Goal: Task Accomplishment & Management: Complete application form

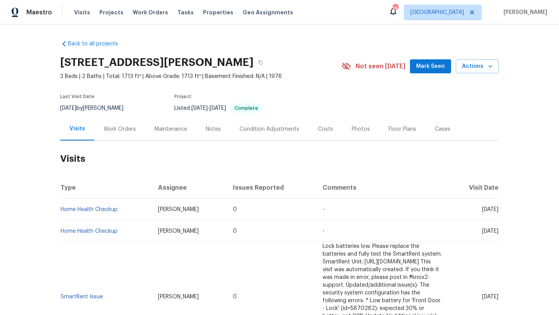
click at [121, 134] on div "Work Orders" at bounding box center [119, 129] width 51 height 23
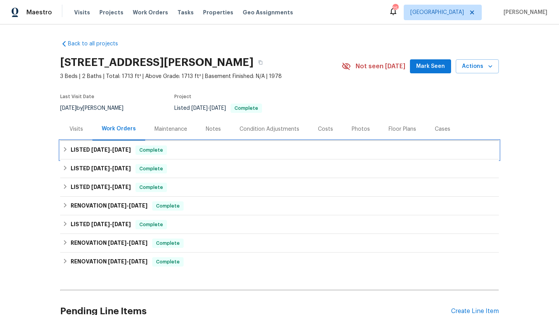
click at [113, 148] on span "7/28/25 - 8/14/25" at bounding box center [111, 149] width 40 height 5
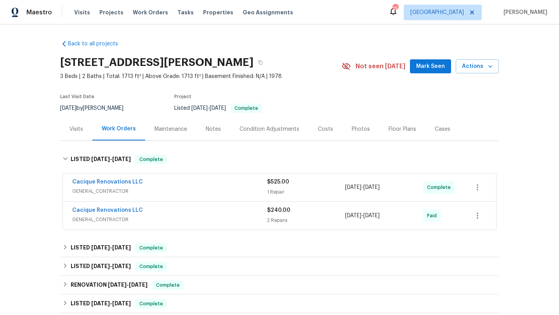
click at [182, 189] on span "GENERAL_CONTRACTOR" at bounding box center [169, 192] width 195 height 8
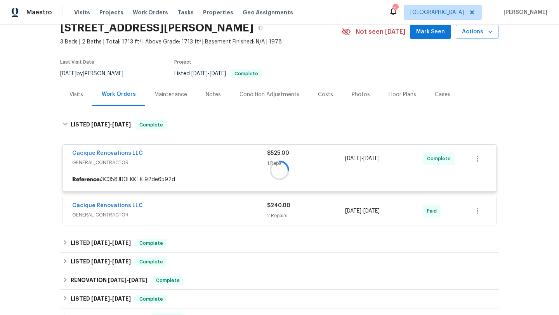
scroll to position [80, 0]
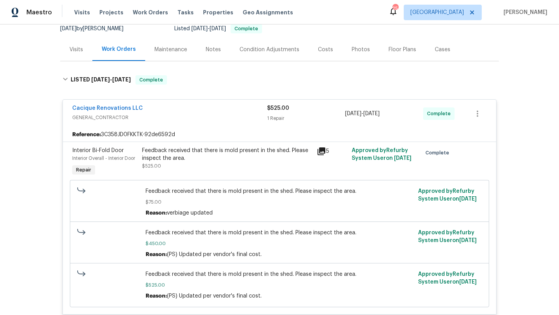
click at [183, 114] on span "GENERAL_CONTRACTOR" at bounding box center [169, 118] width 195 height 8
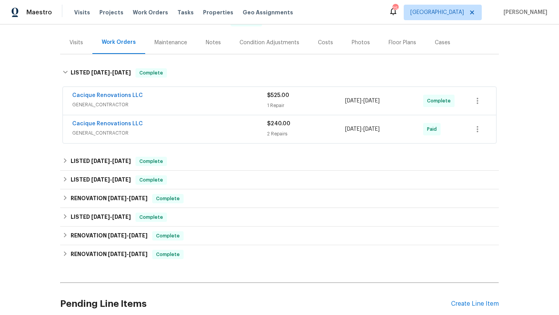
scroll to position [87, 0]
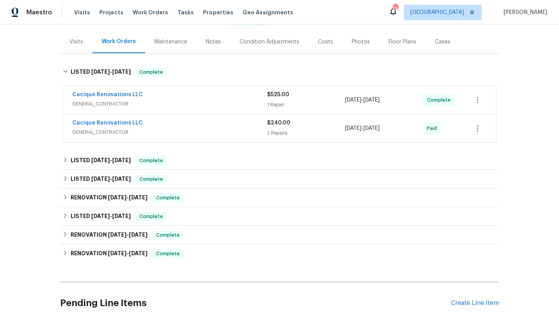
click at [231, 92] on div "Cacique Renovations LLC" at bounding box center [169, 95] width 195 height 9
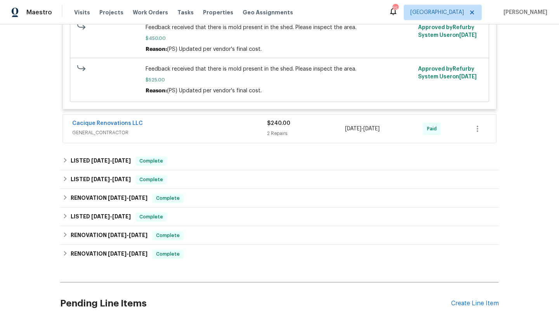
scroll to position [318, 0]
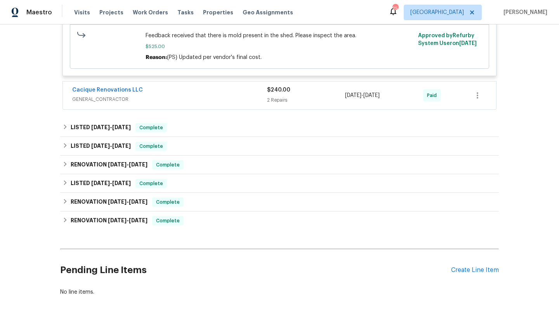
click at [463, 266] on div "Pending Line Items Create Line Item" at bounding box center [279, 270] width 439 height 36
click at [465, 271] on div "Create Line Item" at bounding box center [475, 270] width 48 height 7
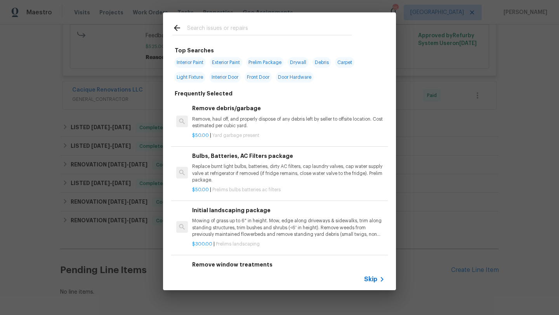
click at [136, 114] on div "Top Searches Interior Paint Exterior Paint Prelim Package Drywall Debris Carpet…" at bounding box center [279, 151] width 559 height 303
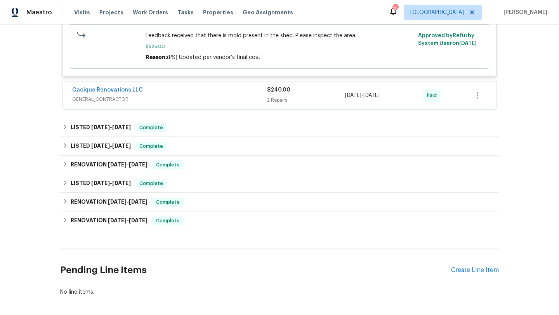
click at [156, 99] on span "GENERAL_CONTRACTOR" at bounding box center [169, 100] width 195 height 8
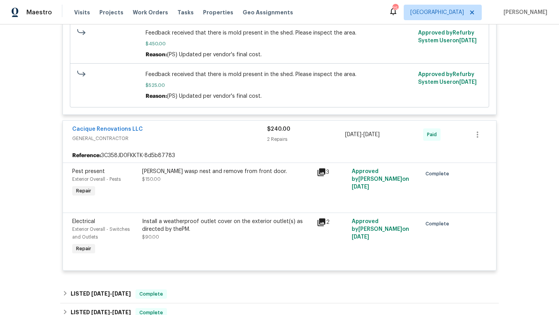
scroll to position [286, 0]
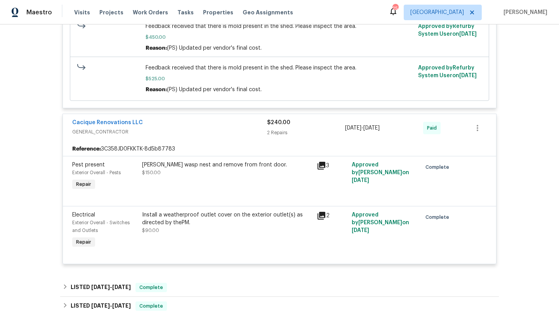
click at [155, 117] on div "Cacique Renovations LLC GENERAL_CONTRACTOR $240.00 2 Repairs 7/28/2025 - 7/31/2…" at bounding box center [279, 128] width 433 height 28
click at [157, 129] on span "GENERAL_CONTRACTOR" at bounding box center [169, 132] width 195 height 8
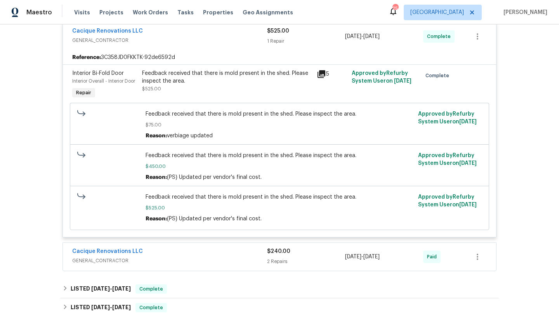
scroll to position [150, 0]
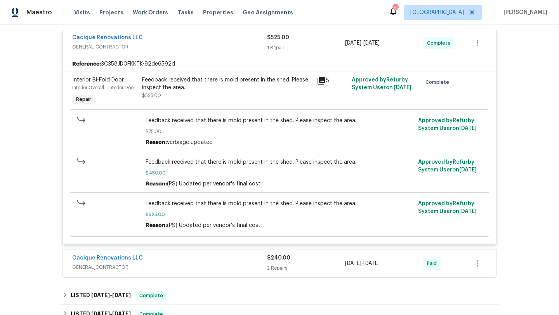
click at [186, 40] on div "Cacique Renovations LLC" at bounding box center [169, 38] width 195 height 9
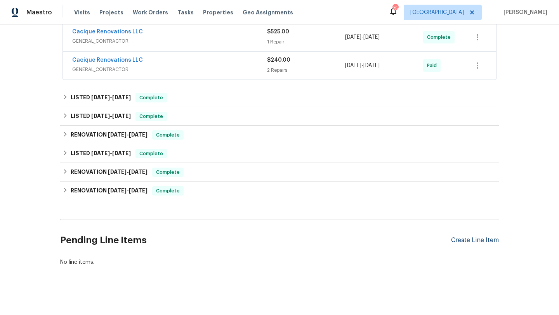
click at [469, 241] on div "Create Line Item" at bounding box center [475, 240] width 48 height 7
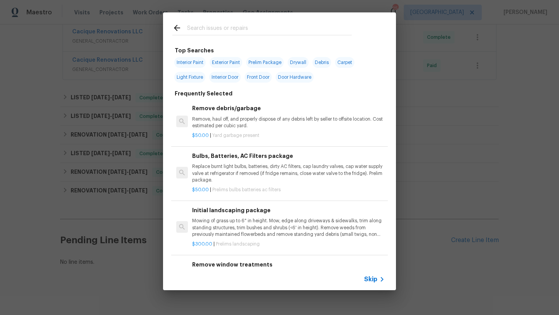
click at [379, 281] on icon at bounding box center [382, 279] width 9 height 9
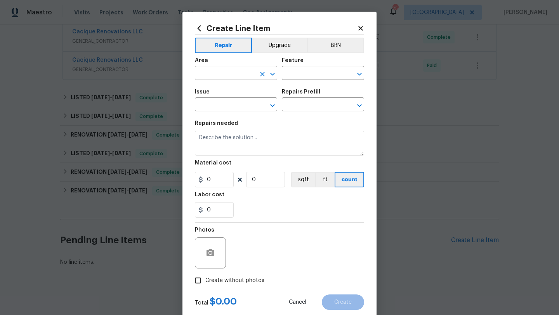
click at [224, 78] on input "text" at bounding box center [225, 74] width 61 height 12
click at [228, 101] on li "Interior Overall" at bounding box center [236, 104] width 82 height 13
type input "Interior Overall"
click at [301, 75] on input "text" at bounding box center [312, 74] width 61 height 12
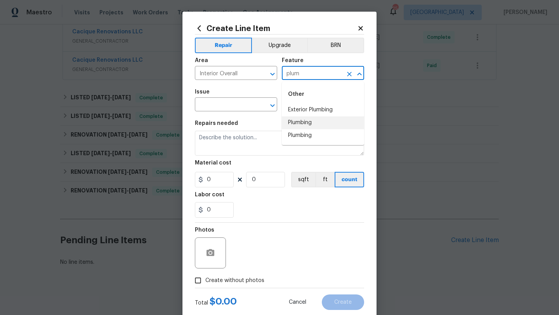
click at [330, 121] on li "Plumbing" at bounding box center [323, 123] width 82 height 13
type input "Plumbing"
click at [243, 103] on input "text" at bounding box center [225, 105] width 61 height 12
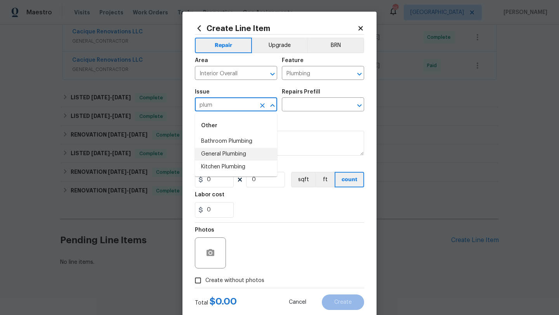
click at [222, 157] on li "General Plumbing" at bounding box center [236, 154] width 82 height 13
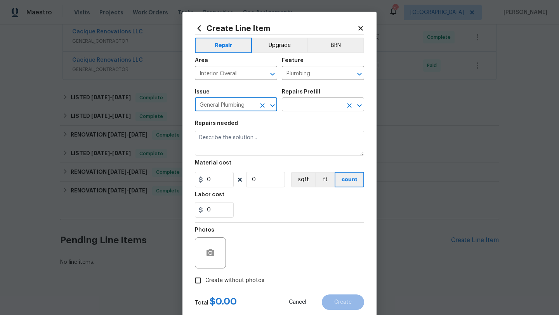
type input "General Plumbing"
click at [302, 103] on input "text" at bounding box center [312, 105] width 61 height 12
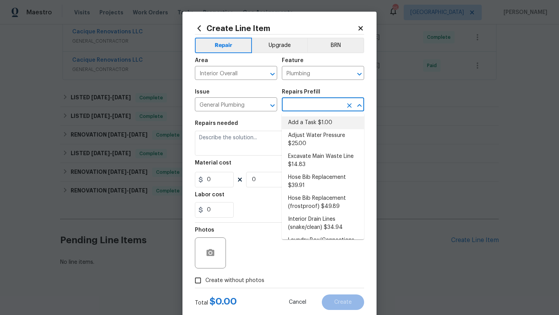
click at [302, 123] on li "Add a Task $1.00" at bounding box center [323, 123] width 82 height 13
type input "Add a Task $1.00"
type textarea "HPM to detail"
type input "1"
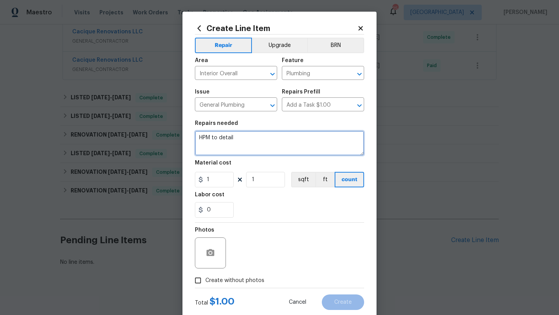
click at [261, 136] on textarea "HPM to detail" at bounding box center [279, 143] width 169 height 25
click at [313, 74] on input "Plumbing" at bounding box center [312, 74] width 61 height 12
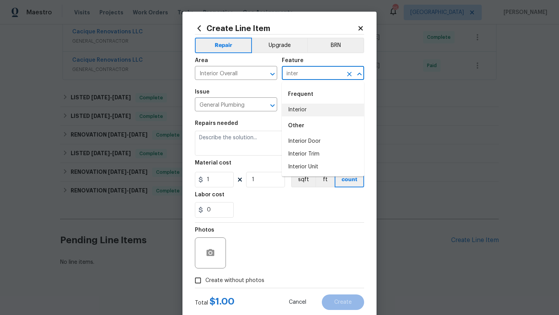
click at [316, 108] on li "Interior" at bounding box center [323, 110] width 82 height 13
type input "Interior"
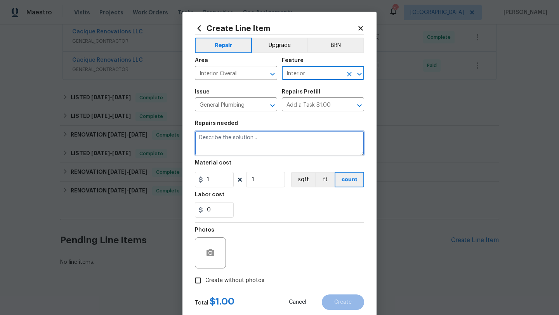
click at [268, 145] on textarea at bounding box center [279, 143] width 169 height 25
paste textarea "Standing water in the outbuilding. Roof is leaking and all the insulation appea…"
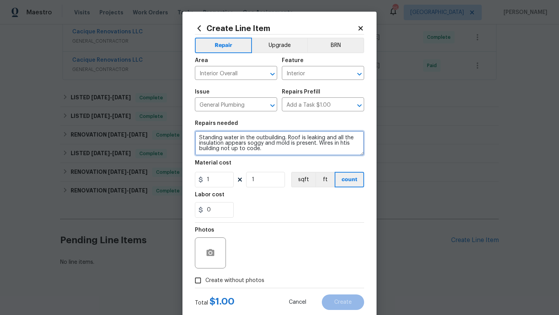
click at [306, 151] on textarea "Standing water in the outbuilding. Roof is leaking and all the insulation appea…" at bounding box center [279, 143] width 169 height 25
type textarea "Standing water in the outbuilding. Roof is leaking and all the insulation appea…"
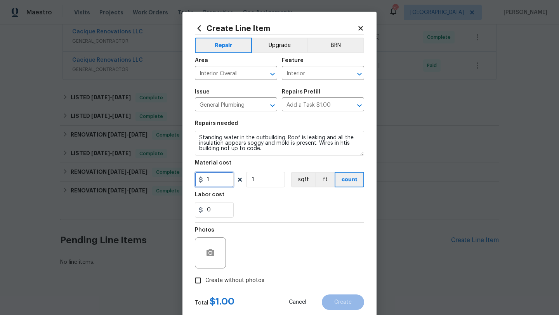
click at [211, 184] on input "1" at bounding box center [214, 180] width 39 height 16
type input "75"
click at [200, 280] on input "Create without photos" at bounding box center [198, 280] width 15 height 15
checkbox input "true"
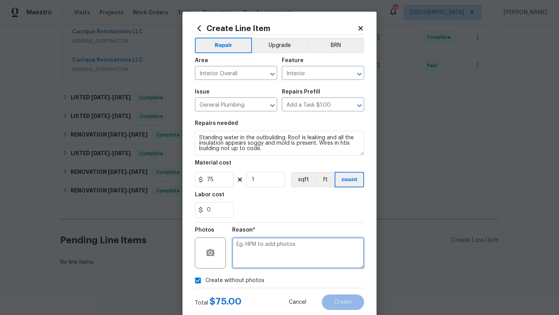
click at [249, 242] on textarea at bounding box center [298, 253] width 132 height 31
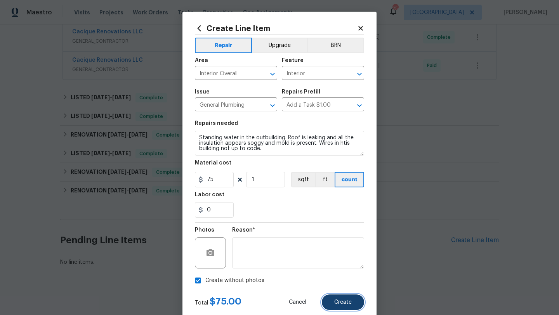
click at [339, 303] on span "Create" at bounding box center [342, 303] width 17 height 6
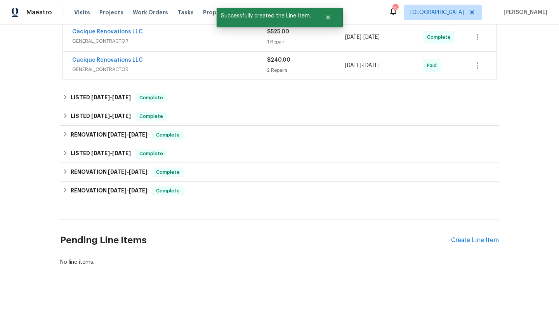
scroll to position [154, 0]
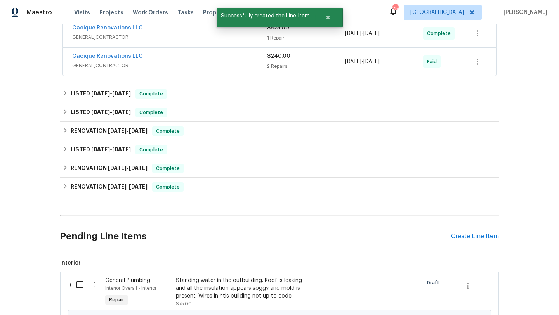
click at [83, 285] on input "checkbox" at bounding box center [83, 285] width 22 height 16
checkbox input "true"
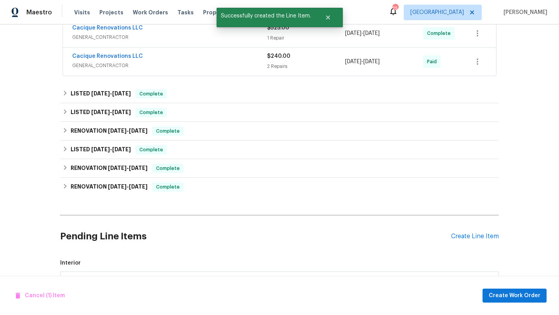
scroll to position [251, 0]
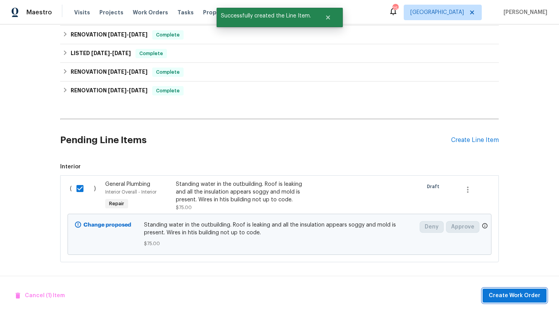
click at [525, 291] on span "Create Work Order" at bounding box center [515, 296] width 52 height 10
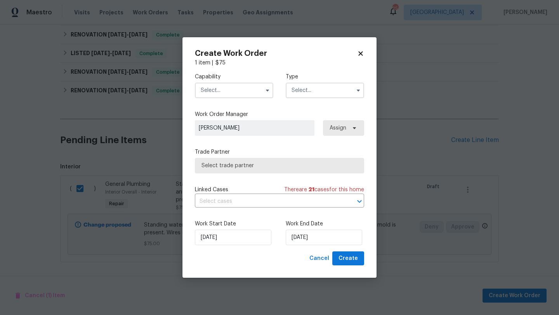
click at [209, 90] on input "text" at bounding box center [234, 91] width 78 height 16
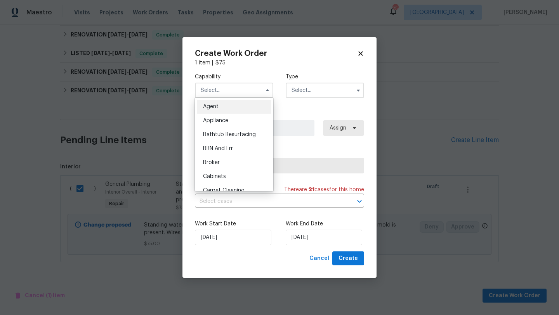
click at [210, 109] on span "Agent" at bounding box center [211, 106] width 16 height 5
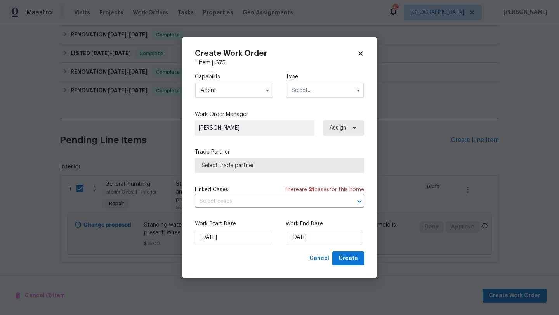
click at [217, 92] on input "Agent" at bounding box center [234, 91] width 78 height 16
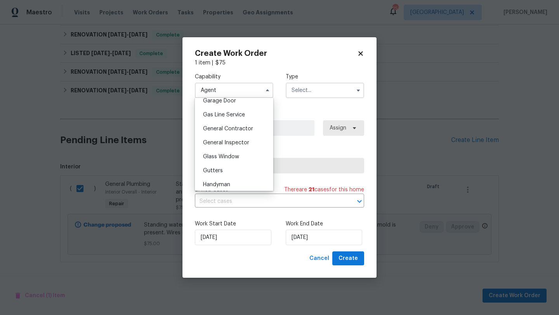
scroll to position [355, 0]
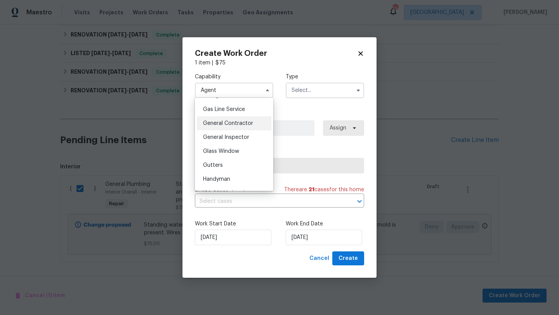
click at [222, 124] on span "General Contractor" at bounding box center [228, 123] width 50 height 5
type input "General Contractor"
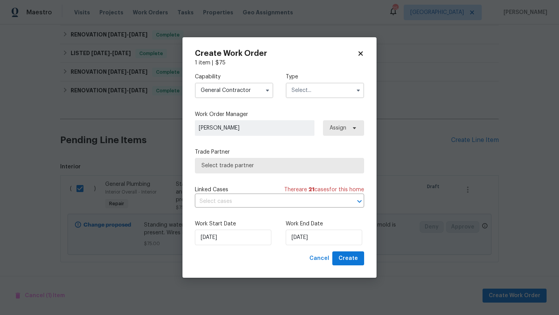
click at [294, 94] on input "text" at bounding box center [325, 91] width 78 height 16
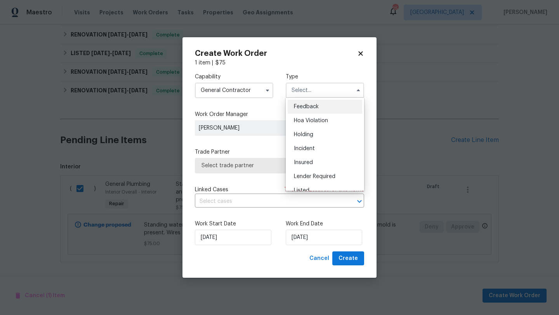
click at [298, 106] on span "Feedback" at bounding box center [306, 106] width 25 height 5
type input "Feedback"
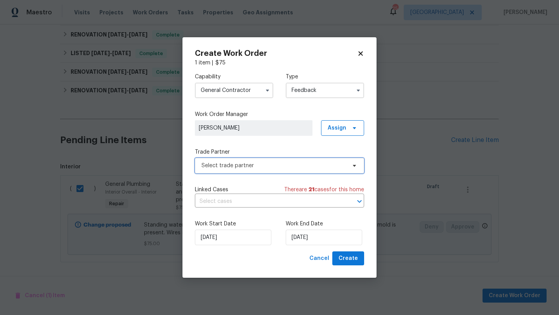
click at [242, 164] on span "Select trade partner" at bounding box center [274, 166] width 145 height 8
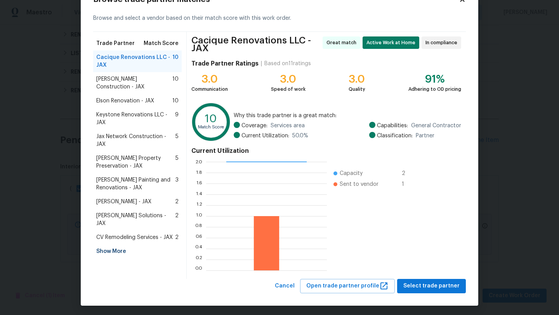
scroll to position [30, 0]
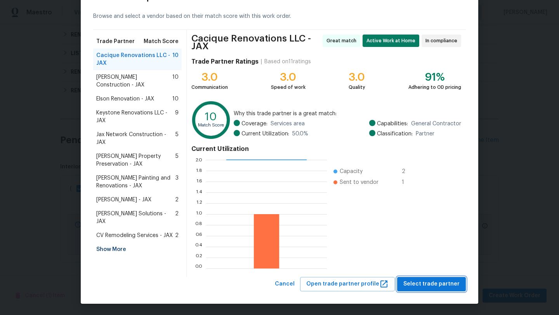
click at [415, 283] on span "Select trade partner" at bounding box center [432, 285] width 56 height 10
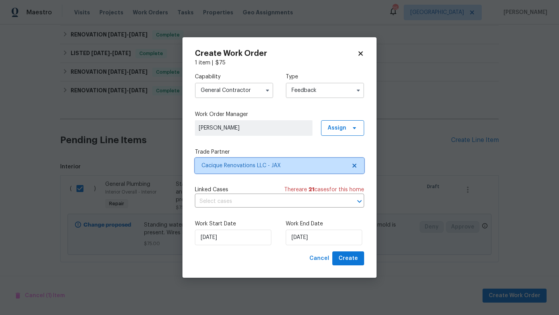
scroll to position [0, 0]
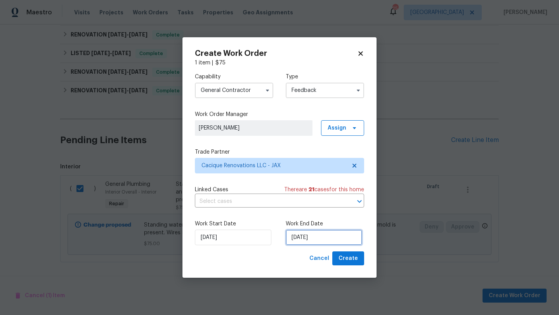
click at [322, 232] on input "25/08/2025" at bounding box center [324, 238] width 77 height 16
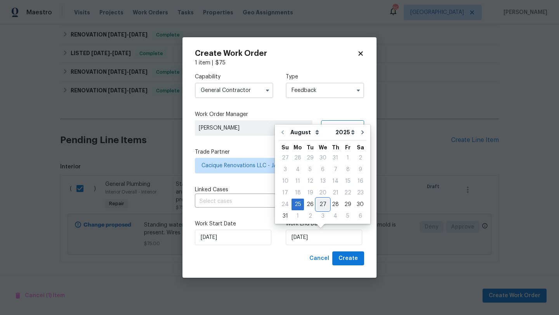
click at [317, 207] on div "27" at bounding box center [323, 204] width 13 height 11
type input "27/08/2025"
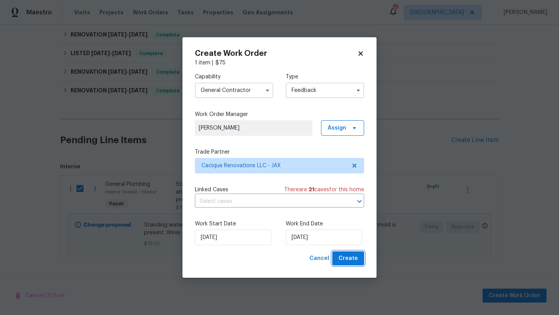
click at [344, 258] on span "Create" at bounding box center [348, 259] width 19 height 10
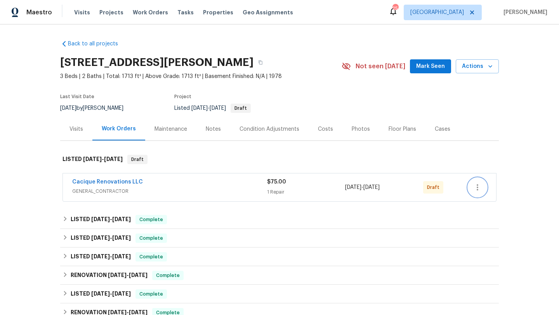
click at [477, 191] on icon "button" at bounding box center [477, 187] width 9 height 9
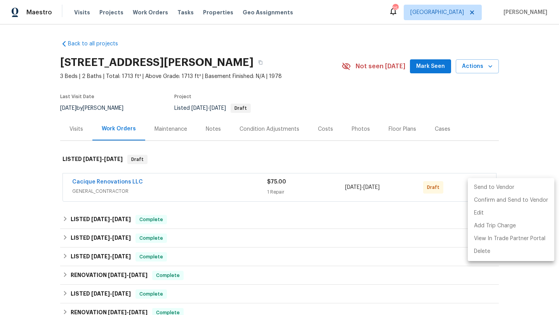
click at [476, 185] on li "Send to Vendor" at bounding box center [511, 187] width 87 height 13
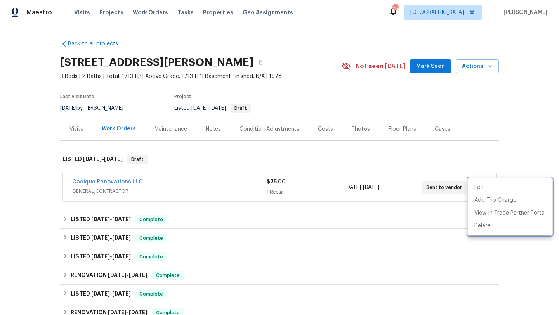
click at [223, 184] on div at bounding box center [279, 157] width 559 height 315
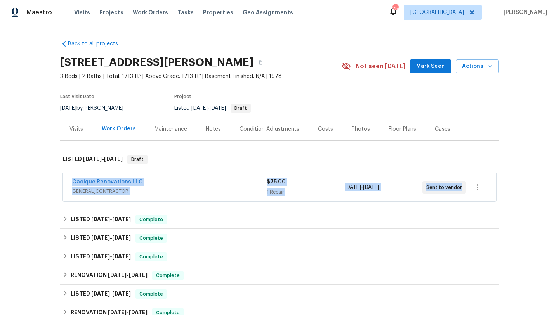
drag, startPoint x: 74, startPoint y: 180, endPoint x: 472, endPoint y: 186, distance: 398.1
click at [472, 186] on div "Cacique Renovations LLC GENERAL_CONTRACTOR $75.00 1 Repair 8/25/2025 - 8/27/202…" at bounding box center [279, 188] width 433 height 28
copy div "Cacique Renovations LLC GENERAL_CONTRACTOR $75.00 1 Repair 8/25/2025 - 8/27/202…"
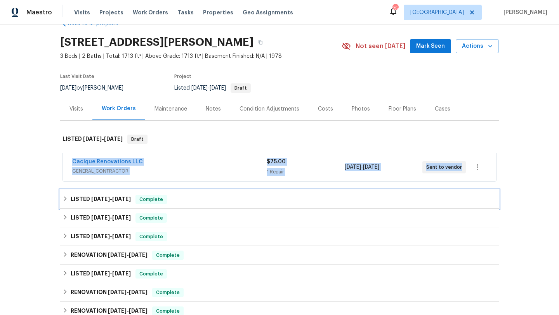
click at [124, 200] on span "8/14/25" at bounding box center [121, 199] width 19 height 5
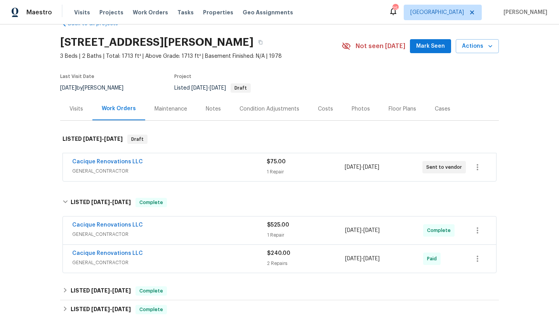
click at [57, 228] on div "Back to all projects 85735 Wilson Neck Rd, Yulee, FL 32097 3 Beds | 2 Baths | T…" at bounding box center [279, 169] width 559 height 291
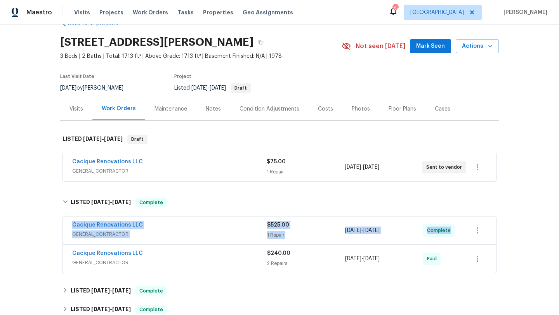
drag, startPoint x: 67, startPoint y: 224, endPoint x: 459, endPoint y: 227, distance: 392.3
click at [463, 228] on div "Cacique Renovations LLC GENERAL_CONTRACTOR $525.00 1 Repair 8/9/2025 - 8/14/202…" at bounding box center [279, 231] width 433 height 28
copy div "Cacique Renovations LLC GENERAL_CONTRACTOR $525.00 1 Repair 8/9/2025 - 8/14/202…"
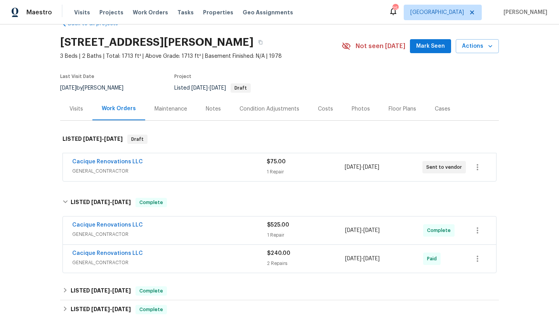
click at [32, 175] on div "Back to all projects 85735 Wilson Neck Rd, Yulee, FL 32097 3 Beds | 2 Baths | T…" at bounding box center [279, 169] width 559 height 291
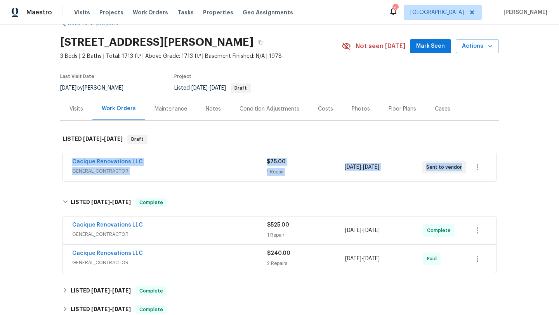
drag, startPoint x: 66, startPoint y: 159, endPoint x: 458, endPoint y: 167, distance: 391.6
click at [460, 172] on div "Cacique Renovations LLC GENERAL_CONTRACTOR $75.00 1 Repair 8/25/2025 - 8/27/202…" at bounding box center [279, 167] width 433 height 28
copy div "Cacique Renovations LLC GENERAL_CONTRACTOR $75.00 1 Repair 8/25/2025 - 8/27/202…"
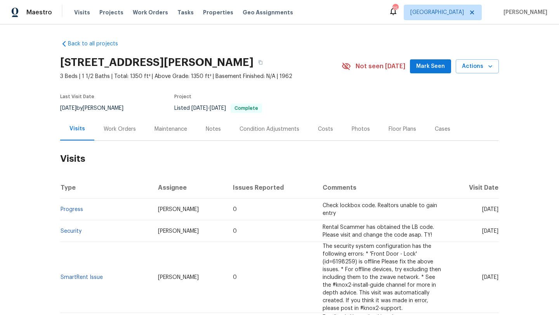
click at [99, 108] on div "8/19/2025 by Diana Brink" at bounding box center [96, 108] width 73 height 9
copy div "8/19/2025 by Diana Brink"
click at [113, 128] on div "Work Orders" at bounding box center [120, 129] width 32 height 8
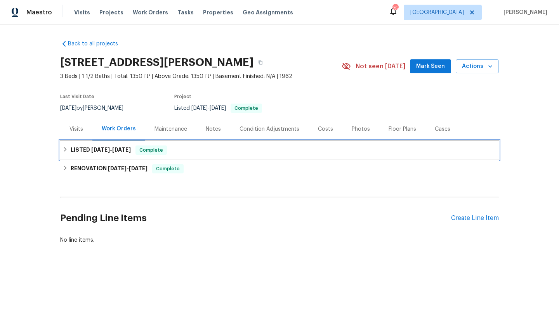
click at [99, 152] on span "8/1/25" at bounding box center [100, 149] width 19 height 5
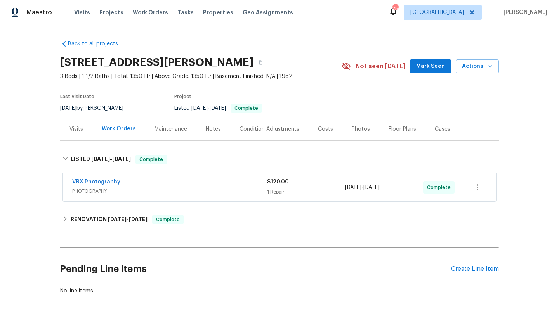
click at [90, 218] on h6 "RENOVATION 7/23/25 - 7/30/25" at bounding box center [109, 219] width 77 height 9
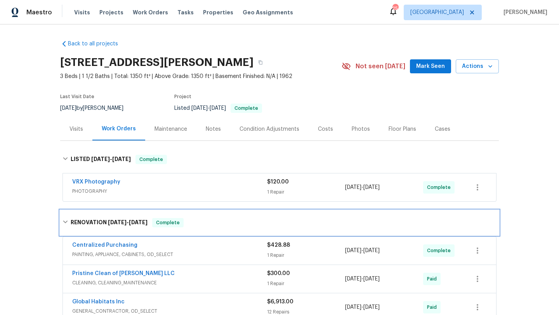
scroll to position [22, 0]
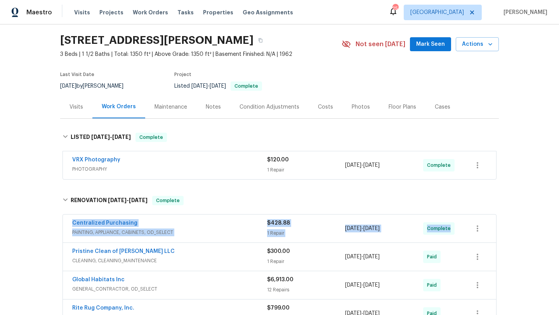
drag, startPoint x: 69, startPoint y: 223, endPoint x: 492, endPoint y: 224, distance: 423.0
click at [494, 226] on div "Centralized Purchasing PAINTING, APPLIANCE, CABINETS, OD_SELECT $428.88 1 Repai…" at bounding box center [279, 229] width 433 height 28
copy div "Centralized Purchasing PAINTING, APPLIANCE, CABINETS, OD_SELECT $428.88 1 Repai…"
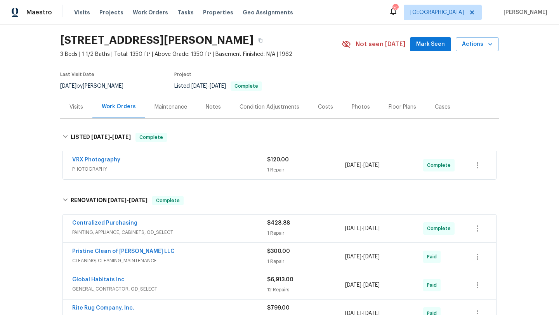
click at [81, 113] on div "Visits" at bounding box center [76, 107] width 32 height 23
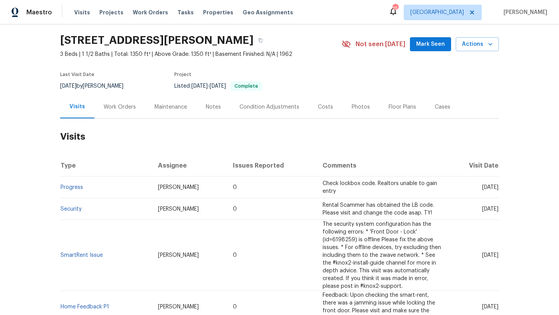
click at [429, 105] on div "Cases" at bounding box center [443, 107] width 34 height 23
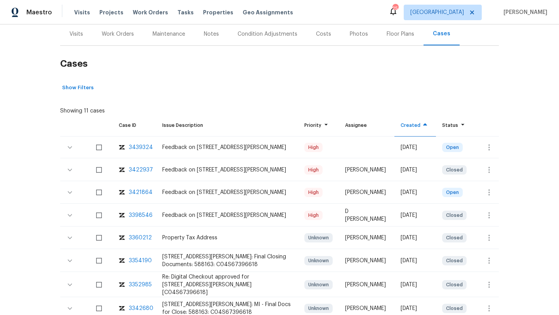
scroll to position [171, 0]
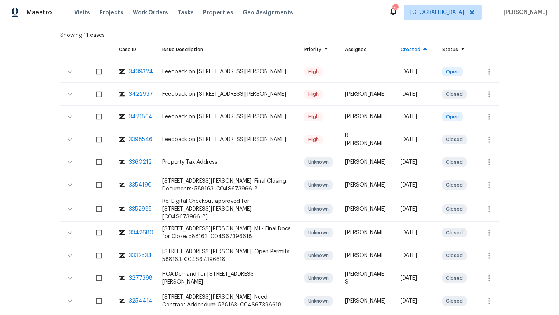
click at [480, 67] on div at bounding box center [489, 72] width 19 height 19
click at [489, 70] on icon "button" at bounding box center [490, 72] width 2 height 6
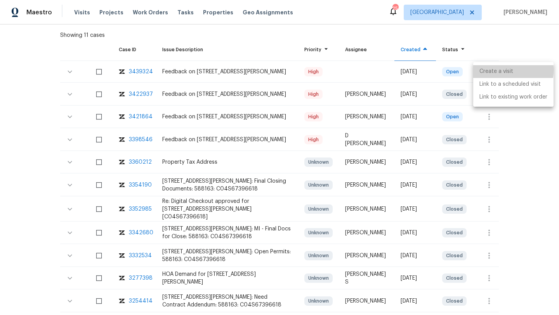
click at [489, 70] on li "Create a visit" at bounding box center [513, 71] width 80 height 13
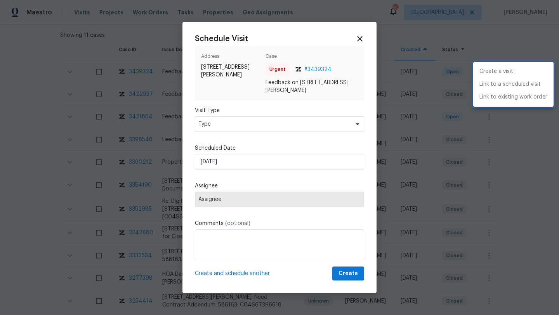
click at [232, 128] on div at bounding box center [279, 157] width 559 height 315
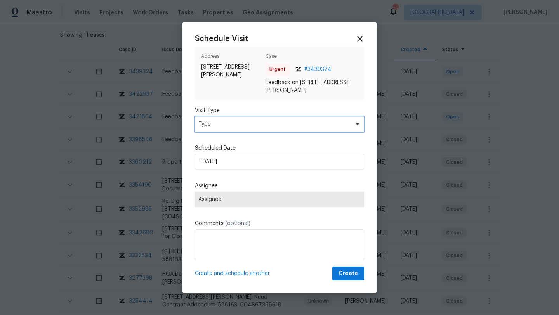
click at [232, 128] on span "Type" at bounding box center [273, 124] width 151 height 8
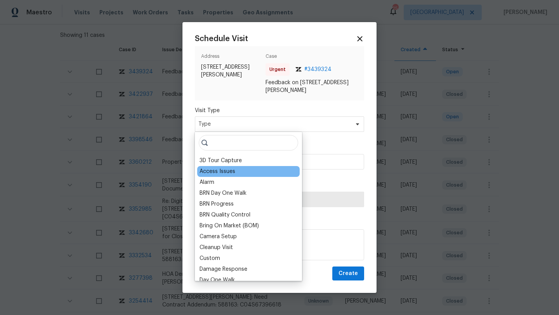
scroll to position [153, 0]
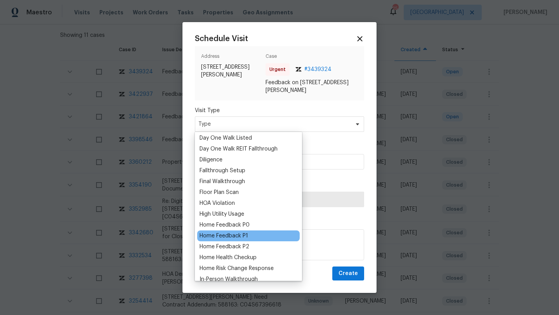
click at [235, 235] on div "Home Feedback P1" at bounding box center [224, 236] width 49 height 8
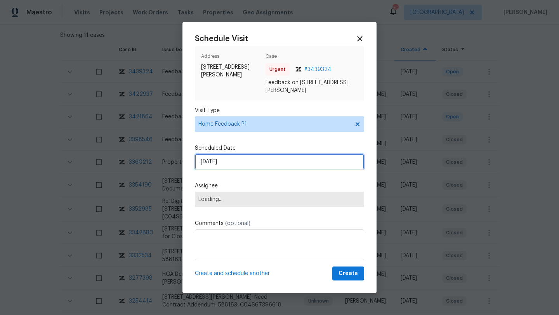
click at [229, 162] on input "[DATE]" at bounding box center [279, 162] width 169 height 16
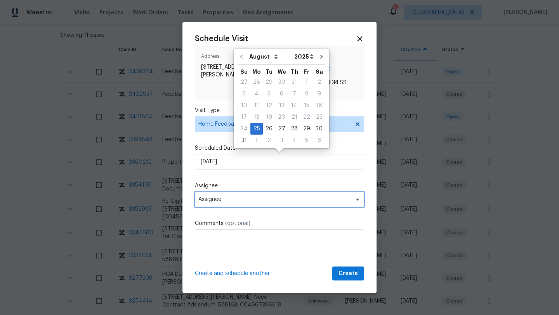
click at [231, 203] on span "Assignee" at bounding box center [279, 200] width 169 height 16
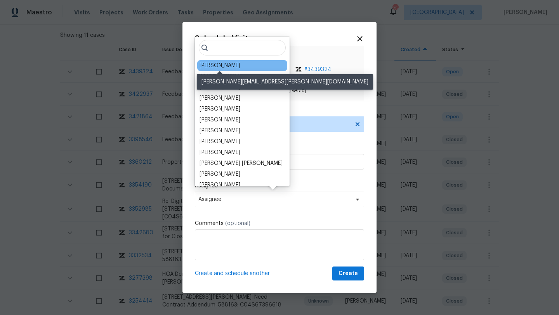
click at [211, 68] on div "Dominic Herron" at bounding box center [220, 66] width 41 height 8
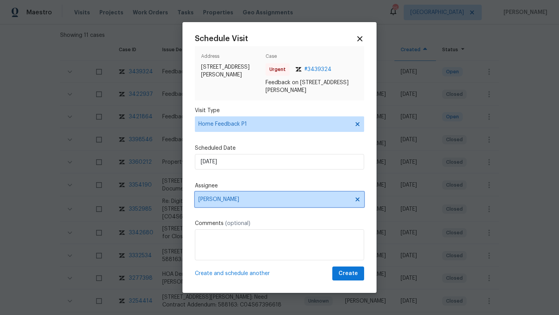
click at [297, 201] on span "Dominic Herron" at bounding box center [274, 200] width 152 height 6
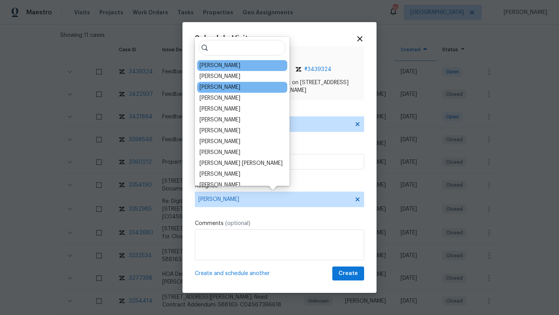
click at [262, 92] on div "Ken Nelson" at bounding box center [242, 87] width 90 height 11
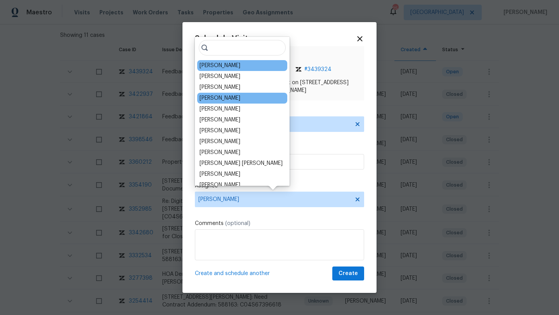
click at [261, 96] on div "Kim Peshek" at bounding box center [242, 98] width 90 height 11
click at [221, 101] on div "Kim Peshek" at bounding box center [220, 98] width 41 height 8
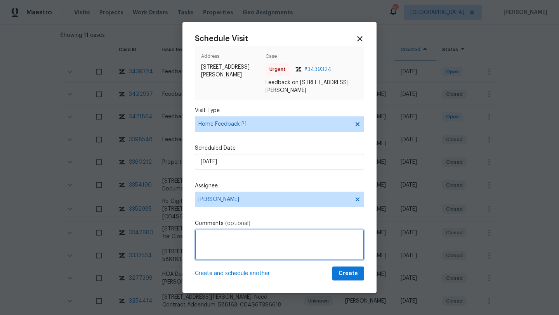
click at [230, 234] on textarea at bounding box center [279, 245] width 169 height 31
paste textarea "the garage back door was easy to access without a key"
click at [301, 246] on textarea "We received a feedback stating "the garage back door was easy to access without…" at bounding box center [279, 245] width 169 height 31
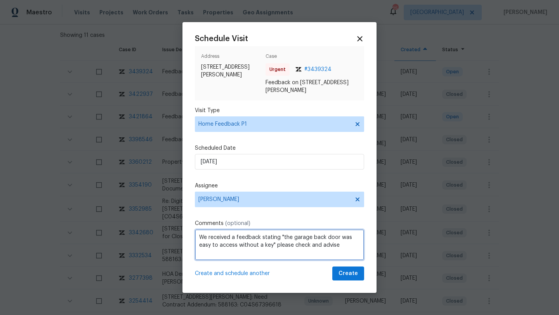
type textarea "We received a feedback stating "the garage back door was easy to access without…"
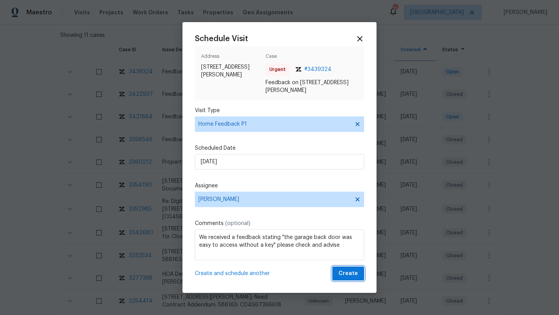
click at [350, 271] on span "Create" at bounding box center [348, 274] width 19 height 10
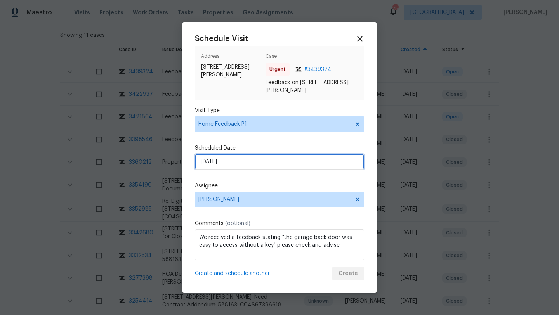
click at [266, 162] on input "[DATE]" at bounding box center [279, 162] width 169 height 16
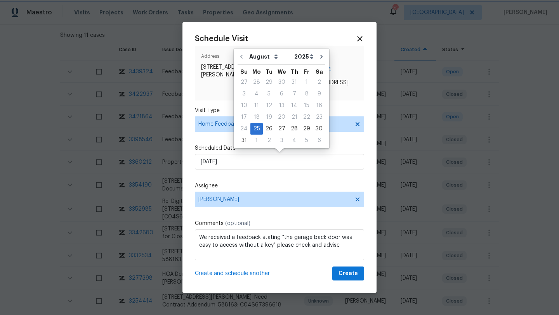
click at [256, 176] on div "Schedule Visit Address 26018 Whipple St, Novi, MI 48375 Case Urgent # 3439324 F…" at bounding box center [279, 158] width 169 height 247
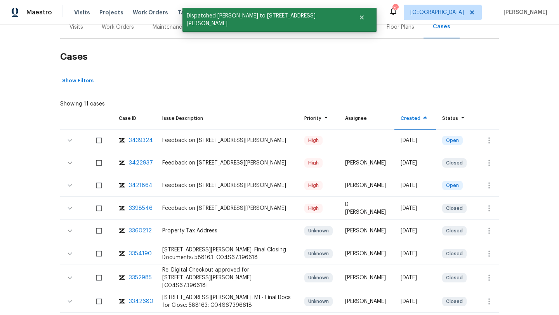
scroll to position [0, 0]
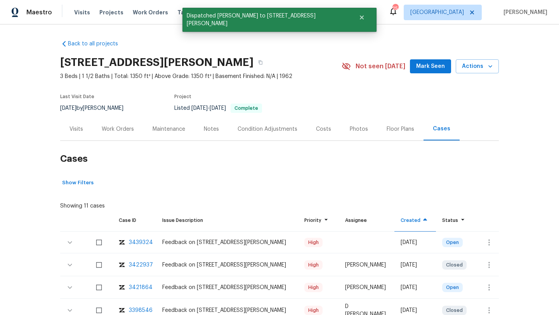
click at [78, 127] on div "Visits" at bounding box center [77, 129] width 14 height 8
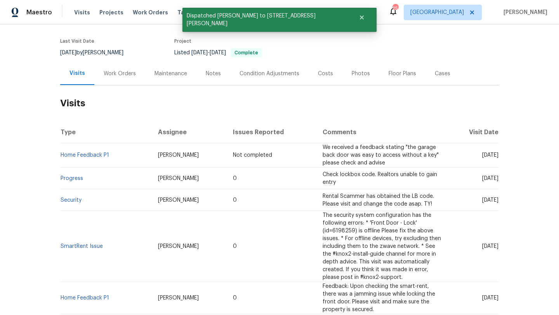
scroll to position [53, 0]
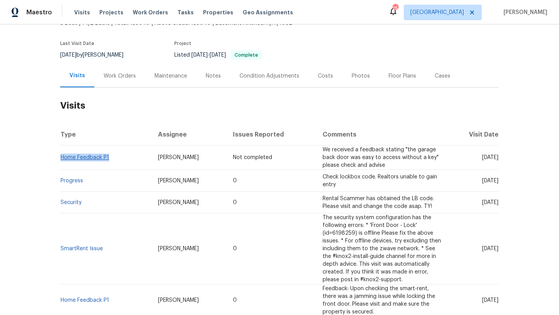
drag, startPoint x: 119, startPoint y: 162, endPoint x: 61, endPoint y: 158, distance: 58.0
click at [61, 158] on td "Home Feedback P1" at bounding box center [106, 158] width 92 height 24
copy link "Home Feedback P1"
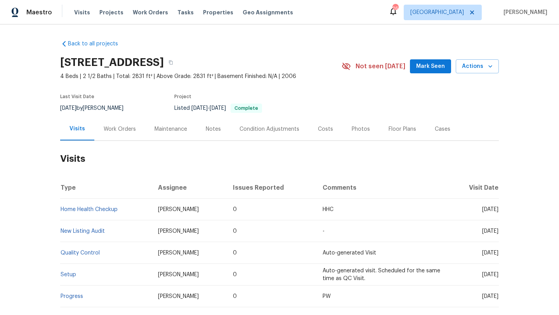
click at [131, 126] on div "Work Orders" at bounding box center [120, 129] width 32 height 8
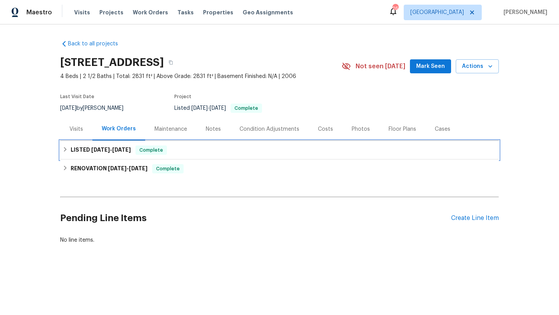
click at [117, 151] on span "[DATE]" at bounding box center [121, 149] width 19 height 5
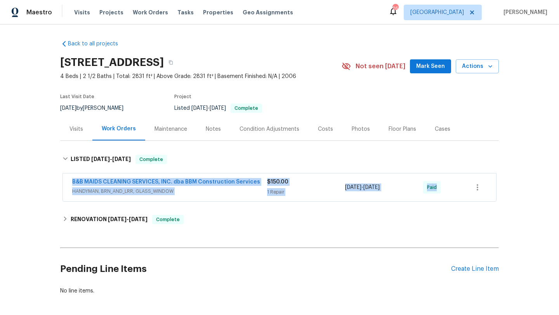
drag, startPoint x: 65, startPoint y: 178, endPoint x: 438, endPoint y: 192, distance: 373.1
click at [438, 193] on div "B&B MAIDS CLEANING SERVICES, INC. dba BBM Construction Services HANDYMAN, BRN_A…" at bounding box center [279, 188] width 433 height 28
copy div "B&B MAIDS CLEANING SERVICES, INC. dba BBM Construction Services HANDYMAN, BRN_A…"
click at [251, 186] on div "B&B MAIDS CLEANING SERVICES, INC. dba BBM Construction Services" at bounding box center [169, 182] width 195 height 9
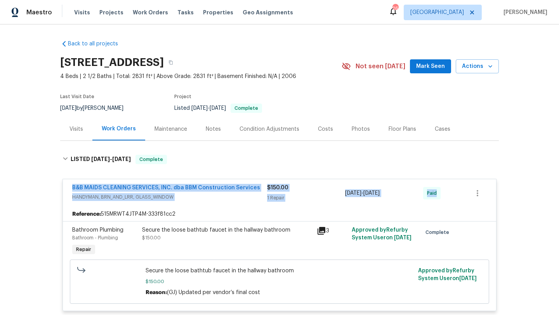
drag, startPoint x: 67, startPoint y: 182, endPoint x: 470, endPoint y: 209, distance: 403.3
click at [472, 210] on div "B&B MAIDS CLEANING SERVICES, INC. dba BBM Construction Services HANDYMAN, BRN_A…" at bounding box center [280, 245] width 434 height 132
copy div "B&B MAIDS CLEANING SERVICES, INC. dba BBM Construction Services HANDYMAN, BRN_A…"
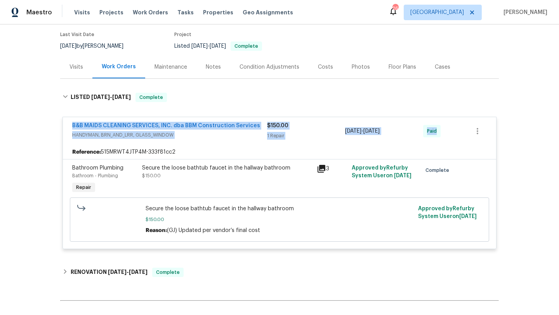
scroll to position [148, 0]
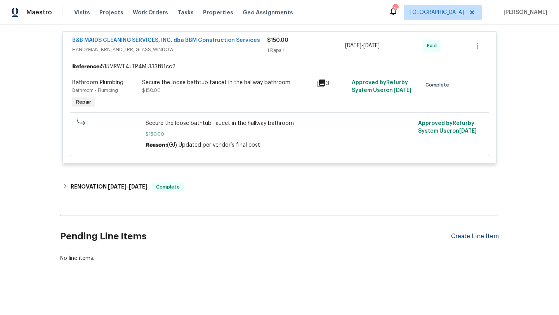
click at [461, 236] on div "Create Line Item" at bounding box center [475, 236] width 48 height 7
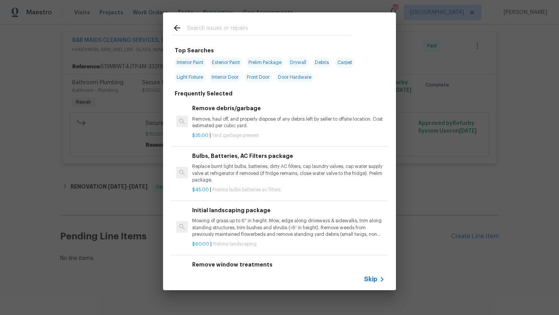
click at [374, 278] on span "Skip" at bounding box center [370, 280] width 13 height 8
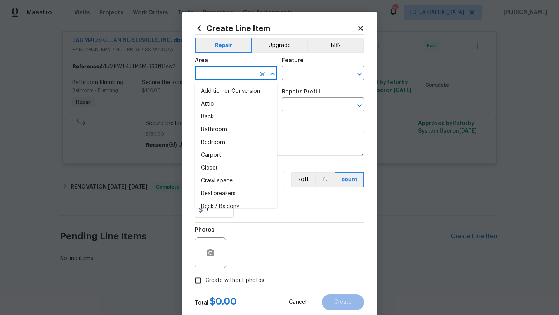
click at [225, 73] on input "text" at bounding box center [225, 74] width 61 height 12
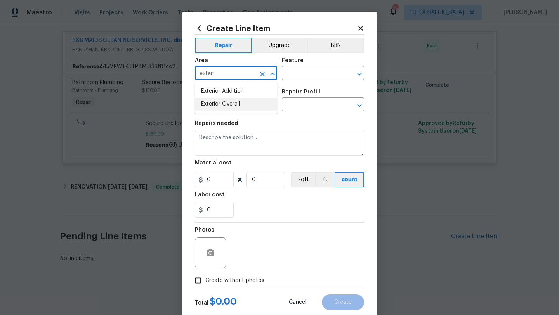
click at [232, 101] on li "Exterior Overall" at bounding box center [236, 104] width 82 height 13
type input "Exterior Overall"
click at [289, 75] on input "text" at bounding box center [312, 74] width 61 height 12
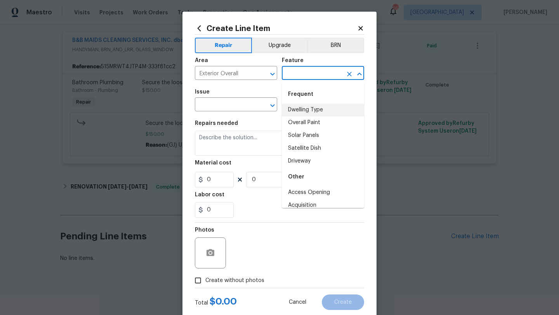
click at [326, 73] on input "text" at bounding box center [312, 74] width 61 height 12
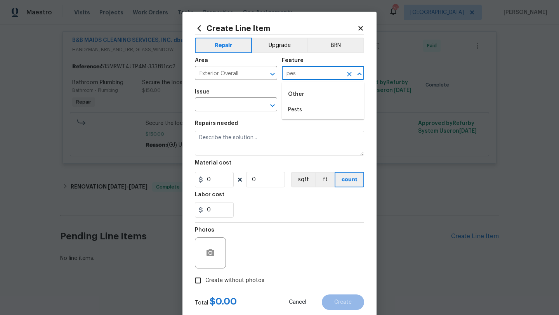
click at [303, 111] on li "Pests" at bounding box center [323, 110] width 82 height 13
type input "Pests"
click at [241, 108] on input "text" at bounding box center [225, 105] width 61 height 12
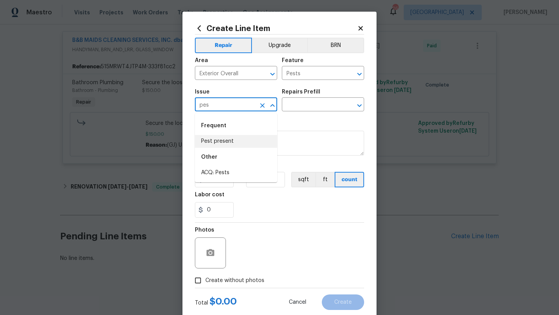
click at [221, 144] on li "Pest present" at bounding box center [236, 141] width 82 height 13
type input "Pest present"
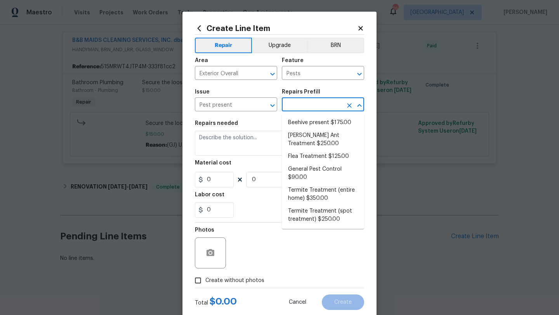
click at [304, 103] on input "text" at bounding box center [312, 105] width 61 height 12
click at [311, 164] on li "General Pest Control $90.00" at bounding box center [323, 173] width 82 height 21
type input "General Pest Control $90.00"
type textarea "General pest treatment for active pest/insect infestation - non termite"
type input "90"
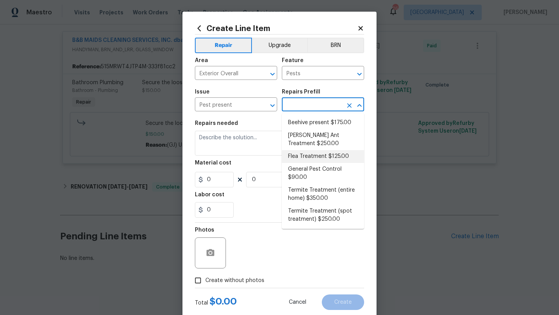
type input "1"
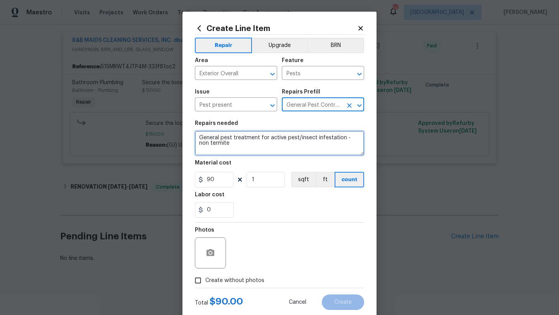
click at [249, 148] on textarea "General pest treatment for active pest/insect infestation - non termite" at bounding box center [279, 143] width 169 height 25
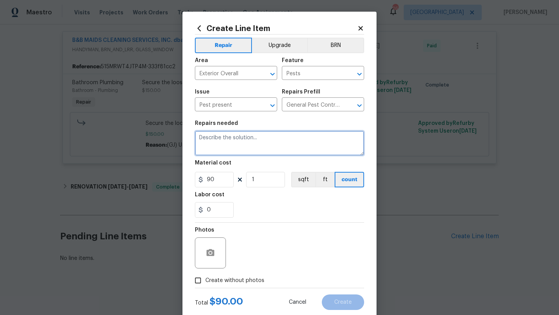
paste textarea "CALLER REPORTED THERE ARE 2 MISTS ON THE FRONTDOOR AND A LOT OF WASPS, CALLER C…"
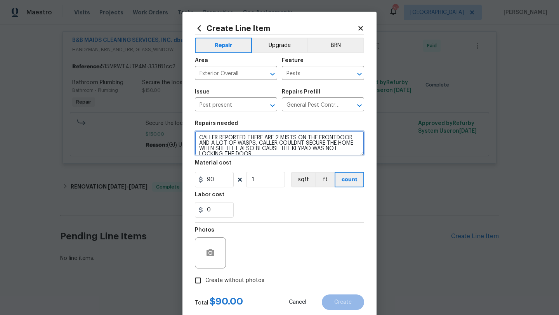
scroll to position [2, 0]
type textarea "CALLER REPORTED THERE ARE 2 MISTS ON THE FRONTDOOR AND A LOT OF WASPS, CALLER C…"
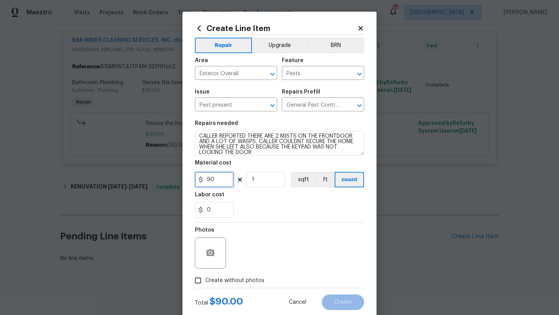
click at [219, 178] on input "90" at bounding box center [214, 180] width 39 height 16
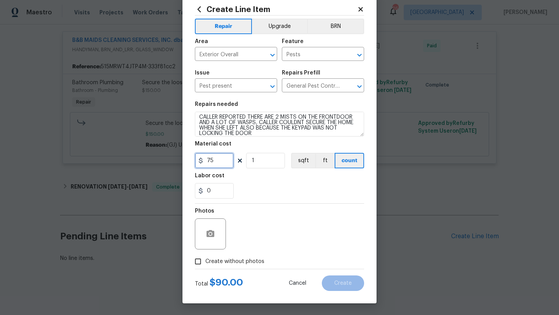
scroll to position [19, 0]
type input "75"
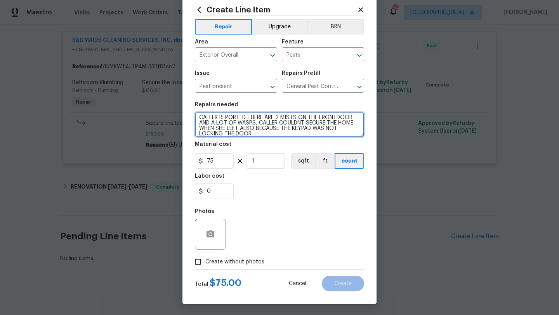
drag, startPoint x: 250, startPoint y: 118, endPoint x: 179, endPoint y: 113, distance: 70.5
click at [179, 114] on div "Create Line Item Repair Upgrade BRN Area Exterior Overall ​ Feature Pests ​ Iss…" at bounding box center [279, 157] width 559 height 315
type textarea "THERE ARE 2 MISTS ON THE FRONTDOOR AND A LOT OF WASPS, CALLER COULDNT SECURE TH…"
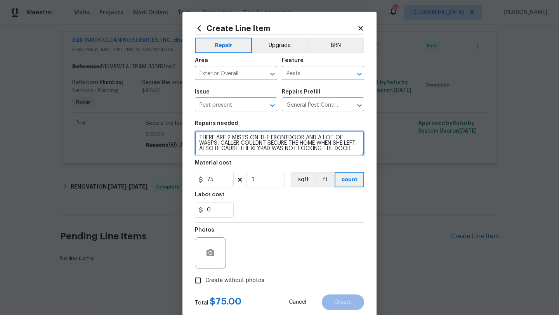
scroll to position [5, 0]
click at [204, 280] on input "Create without photos" at bounding box center [198, 280] width 15 height 15
checkbox input "true"
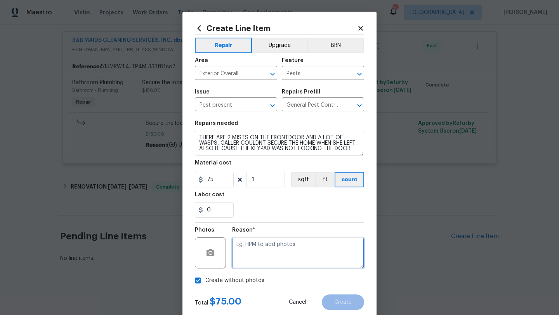
click at [248, 263] on textarea at bounding box center [298, 253] width 132 height 31
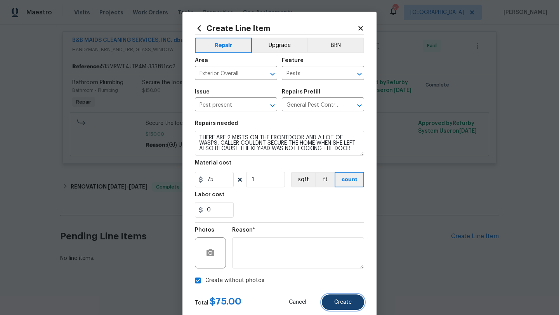
click at [338, 299] on button "Create" at bounding box center [343, 303] width 42 height 16
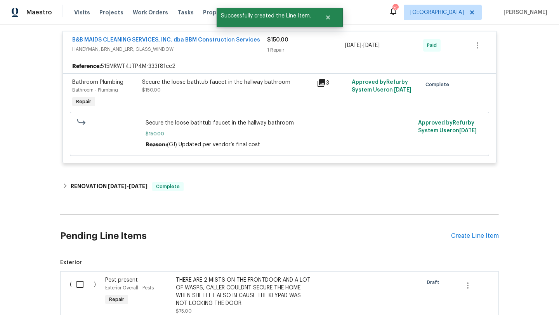
scroll to position [252, 0]
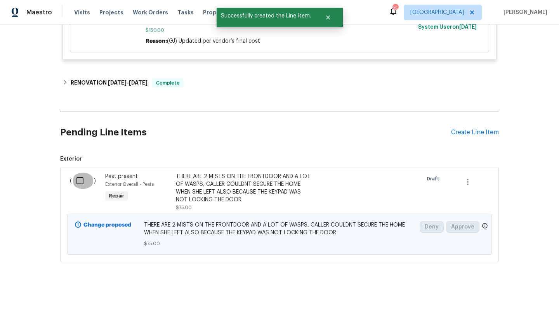
click at [81, 184] on input "checkbox" at bounding box center [83, 181] width 22 height 16
checkbox input "true"
click at [497, 297] on span "Create Work Order" at bounding box center [515, 296] width 52 height 10
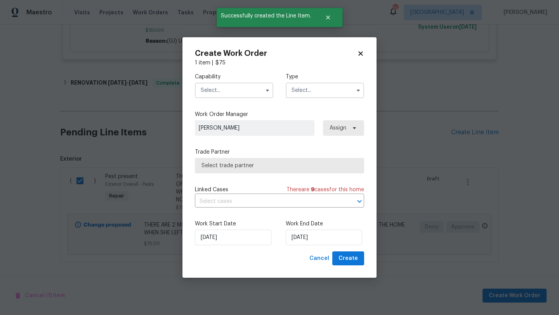
click at [230, 85] on input "text" at bounding box center [234, 91] width 78 height 16
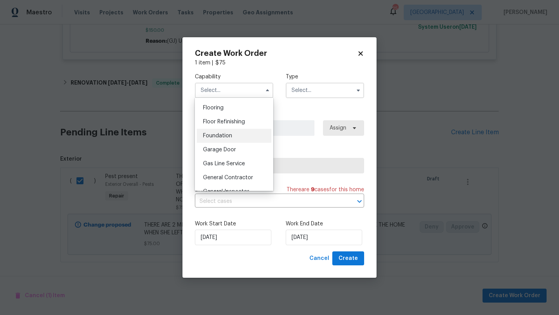
scroll to position [310, 0]
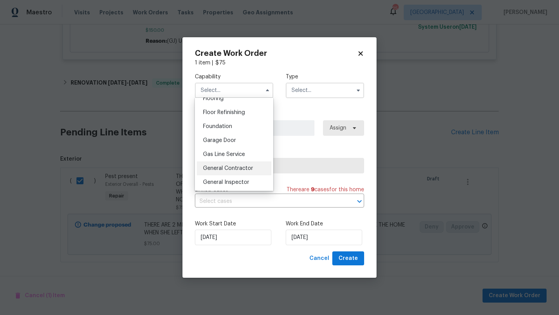
click at [230, 168] on span "General Contractor" at bounding box center [228, 168] width 50 height 5
type input "General Contractor"
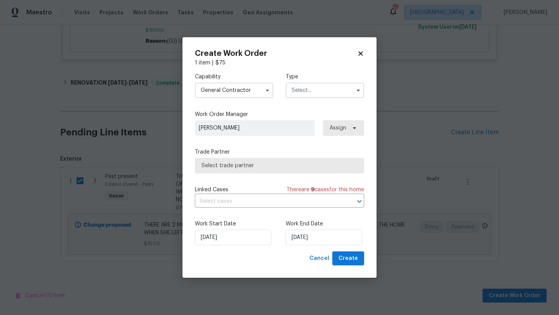
click at [311, 89] on input "text" at bounding box center [325, 91] width 78 height 16
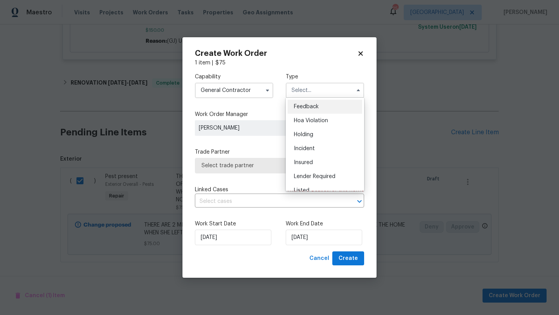
click at [311, 101] on div "Feedback" at bounding box center [325, 107] width 75 height 14
type input "Feedback"
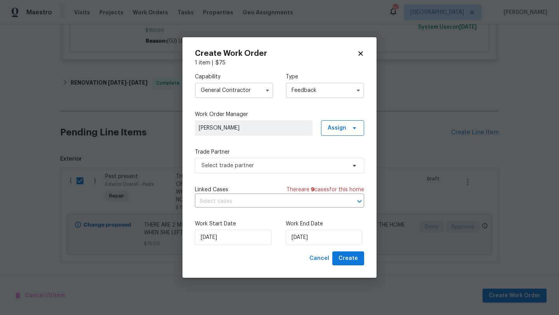
click at [236, 92] on input "General Contractor" at bounding box center [234, 91] width 78 height 16
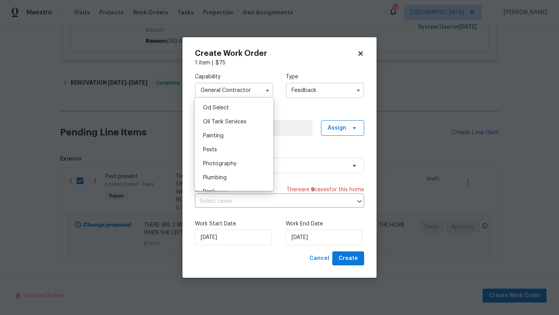
scroll to position [624, 0]
click at [225, 154] on div "Pests" at bounding box center [234, 149] width 75 height 14
type input "Pests"
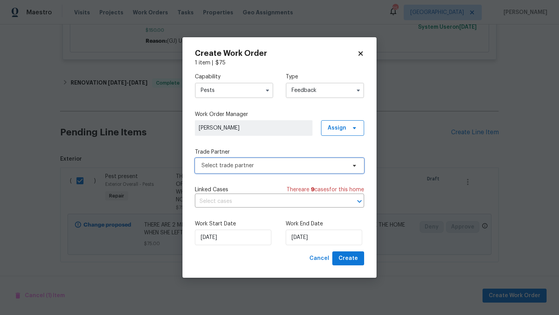
click at [258, 167] on span "Select trade partner" at bounding box center [274, 166] width 145 height 8
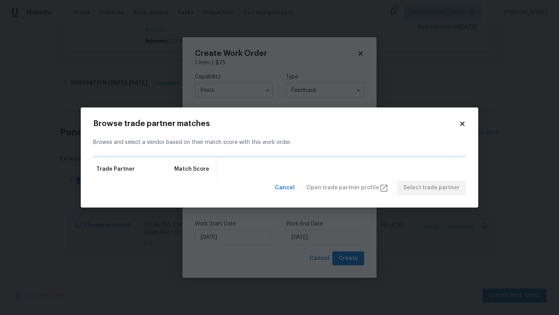
click at [465, 124] on icon at bounding box center [462, 123] width 7 height 7
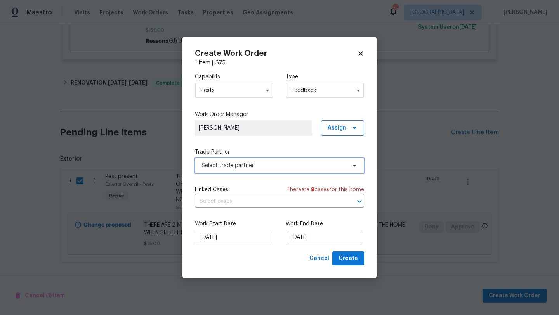
click at [264, 166] on span "Select trade partner" at bounding box center [274, 166] width 145 height 8
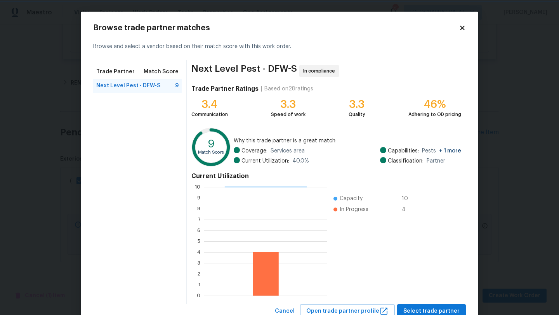
scroll to position [27, 0]
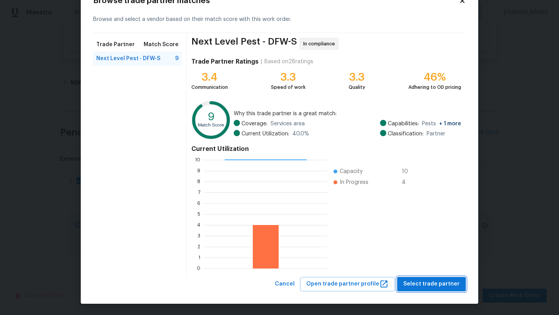
click at [423, 284] on span "Select trade partner" at bounding box center [432, 285] width 56 height 10
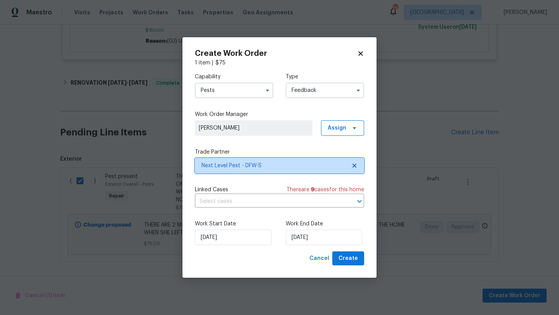
scroll to position [0, 0]
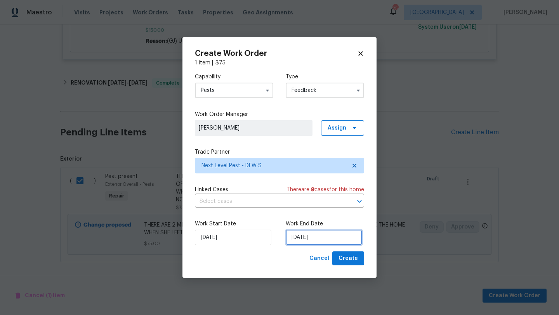
click at [301, 244] on input "25/08/2025" at bounding box center [324, 238] width 77 height 16
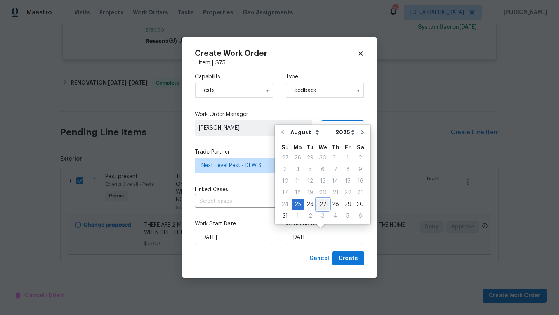
click at [319, 205] on div "27" at bounding box center [323, 204] width 13 height 11
type input "27/08/2025"
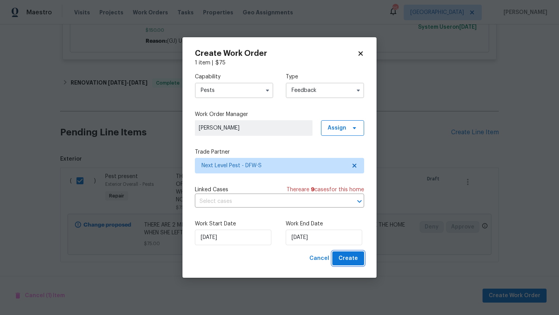
click at [346, 258] on span "Create" at bounding box center [348, 259] width 19 height 10
checkbox input "false"
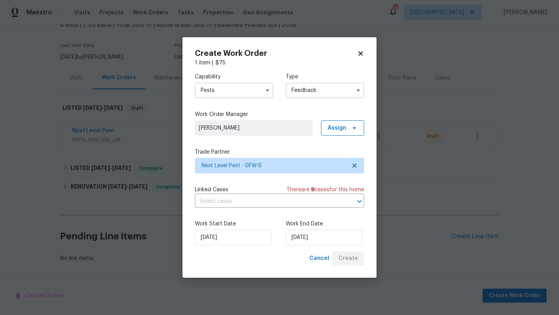
scroll to position [51, 0]
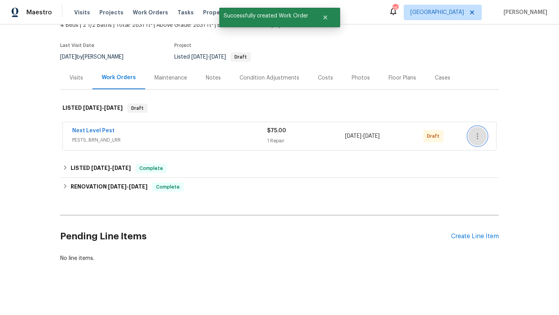
click at [479, 137] on icon "button" at bounding box center [477, 136] width 9 height 9
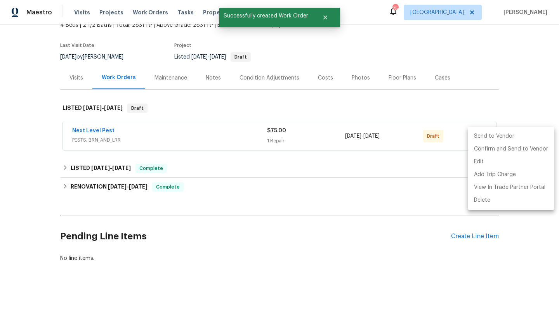
click at [479, 137] on li "Send to Vendor" at bounding box center [511, 136] width 87 height 13
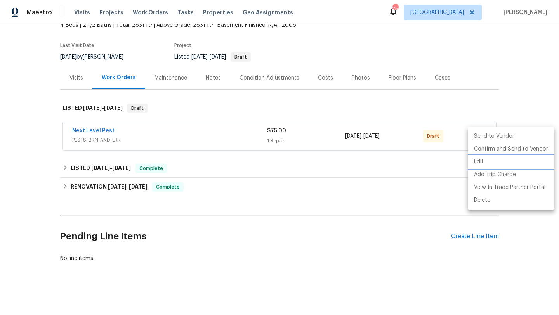
click at [228, 134] on div at bounding box center [279, 157] width 559 height 315
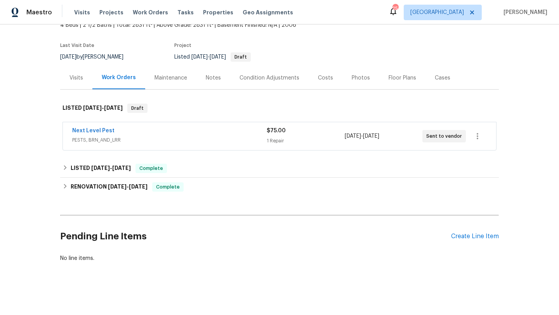
click at [219, 138] on span "PESTS, BRN_AND_LRR" at bounding box center [169, 140] width 195 height 8
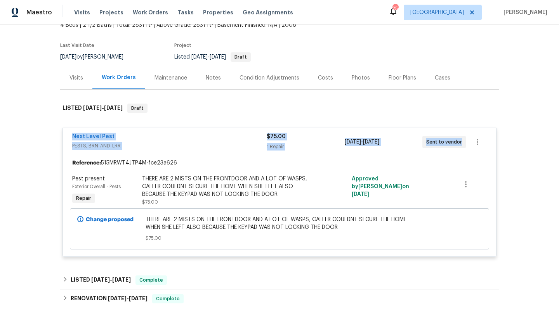
drag, startPoint x: 66, startPoint y: 133, endPoint x: 439, endPoint y: 151, distance: 374.1
click at [445, 155] on div "Next Level Pest PESTS, BRN_AND_LRR $75.00 1 Repair 8/25/2025 - 8/27/2025 Sent t…" at bounding box center [279, 142] width 433 height 28
copy div "Next Level Pest PESTS, BRN_AND_LRR $75.00 1 Repair 8/25/2025 - 8/27/2025 Sent t…"
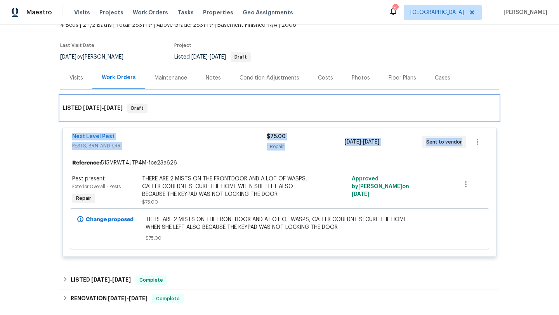
click at [170, 113] on div "LISTED 8/25/25 - 8/27/25 Draft" at bounding box center [280, 108] width 434 height 9
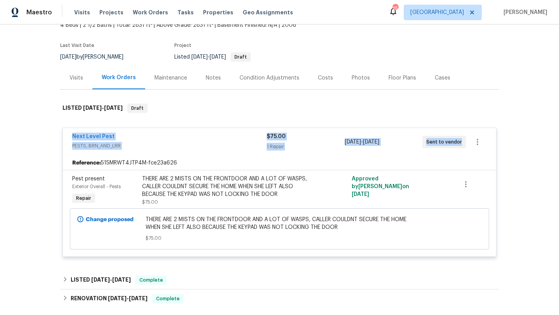
click at [21, 130] on div "Back to all projects 100 Horizon Cir, Azle, TX 76020 4 Beds | 2 1/2 Baths | Tot…" at bounding box center [279, 169] width 559 height 291
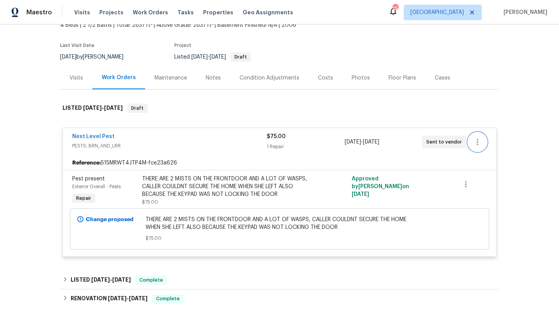
click at [484, 140] on button "button" at bounding box center [477, 142] width 19 height 19
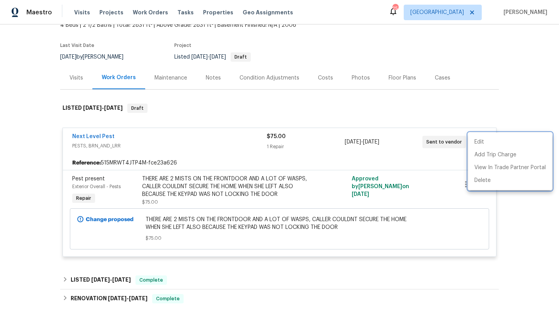
click at [525, 120] on div at bounding box center [279, 157] width 559 height 315
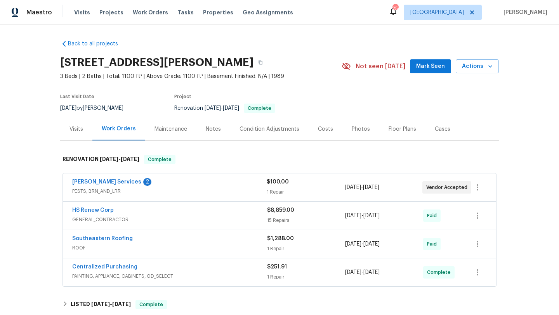
click at [109, 104] on div "[DATE] by [PERSON_NAME]" at bounding box center [96, 108] width 73 height 9
copy div "[DATE] by [PERSON_NAME]"
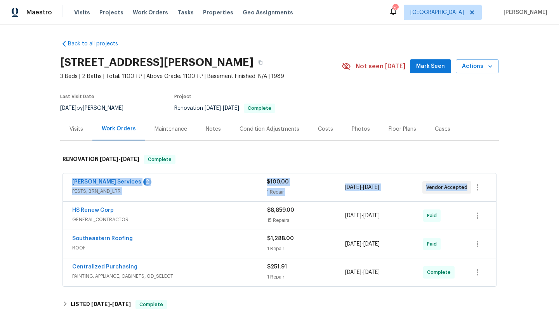
drag, startPoint x: 67, startPoint y: 182, endPoint x: 425, endPoint y: 200, distance: 358.5
click at [469, 197] on div "[PERSON_NAME] Services 2 PESTS, BRN_AND_LRR $100.00 1 Repair [DATE] - [DATE] Ve…" at bounding box center [279, 188] width 433 height 28
copy div "[PERSON_NAME] Services 2 PESTS, BRN_AND_LRR $100.00 1 Repair [DATE] - [DATE] Ve…"
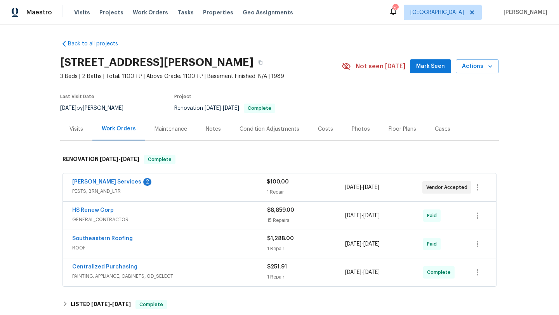
click at [179, 197] on div "[PERSON_NAME] Services 2 PESTS, BRN_AND_LRR $100.00 1 Repair [DATE] - [DATE] Ve…" at bounding box center [279, 188] width 433 height 28
click at [179, 193] on span "PESTS, BRN_AND_LRR" at bounding box center [169, 192] width 195 height 8
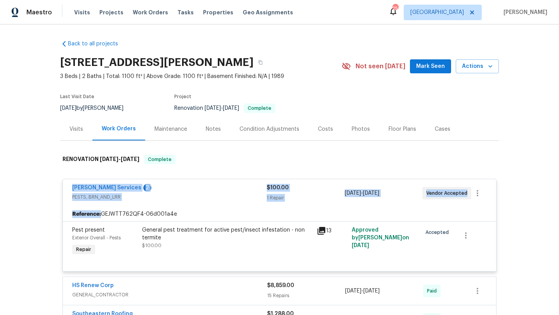
drag, startPoint x: 66, startPoint y: 183, endPoint x: 475, endPoint y: 213, distance: 410.5
click at [475, 213] on div "[PERSON_NAME] Services 2 PESTS, BRN_AND_LRR $100.00 1 Repair [DATE] - [DATE] Ve…" at bounding box center [280, 225] width 434 height 93
copy div "[PERSON_NAME] Services 2 PESTS, BRN_AND_LRR $100.00 1 Repair [DATE] - [DATE] Ve…"
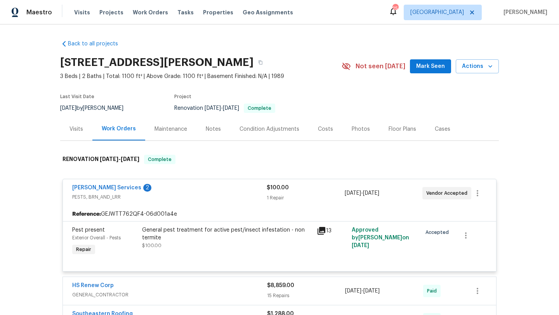
click at [42, 149] on div "Back to all projects [STREET_ADDRESS][PERSON_NAME] 3 Beds | 2 Baths | Total: 11…" at bounding box center [279, 169] width 559 height 291
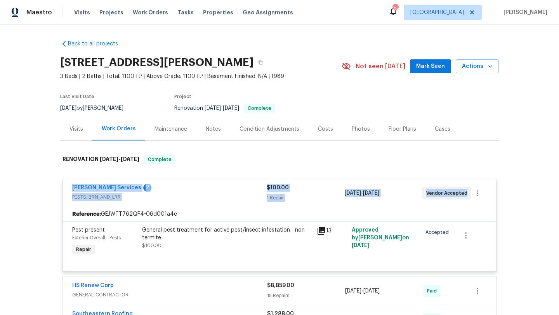
drag, startPoint x: 68, startPoint y: 185, endPoint x: 491, endPoint y: 197, distance: 423.9
click at [498, 197] on div "[PERSON_NAME] Services 2 PESTS, BRN_AND_LRR $100.00 1 Repair [DATE] - [DATE] Ve…" at bounding box center [279, 268] width 439 height 193
copy div "[PERSON_NAME] Services 2 PESTS, BRN_AND_LRR $100.00 1 Repair [DATE] - [DATE] Ve…"
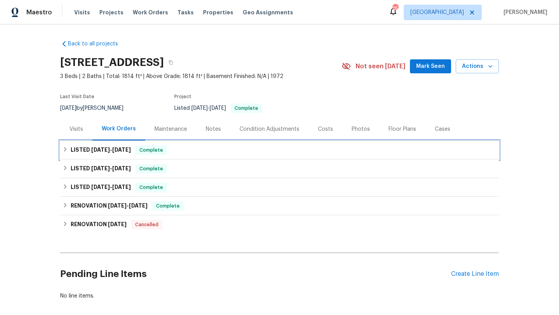
click at [249, 145] on div "LISTED [DATE] - [DATE] Complete" at bounding box center [279, 150] width 439 height 19
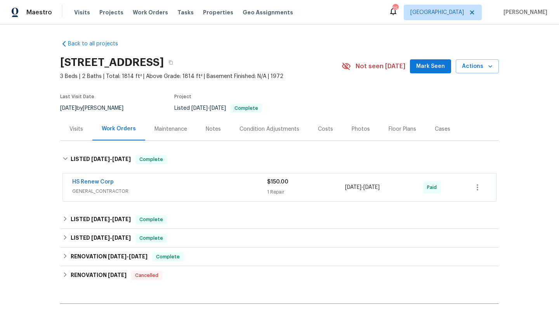
copy div "HS Renew Corp GENERAL_CONTRACTOR $150.00 1 Repair [DATE] - [DATE]"
drag, startPoint x: 66, startPoint y: 177, endPoint x: 214, endPoint y: 182, distance: 147.3
click at [214, 182] on div "HS Renew Corp GENERAL_CONTRACTOR $150.00 1 Repair [DATE] - [DATE] Paid" at bounding box center [279, 188] width 433 height 28
click at [36, 179] on div "Back to all projects [STREET_ADDRESS] 3 Beds | 2 Baths | Total: 1814 ft² | Abov…" at bounding box center [279, 169] width 559 height 291
drag, startPoint x: 66, startPoint y: 181, endPoint x: 444, endPoint y: 193, distance: 378.1
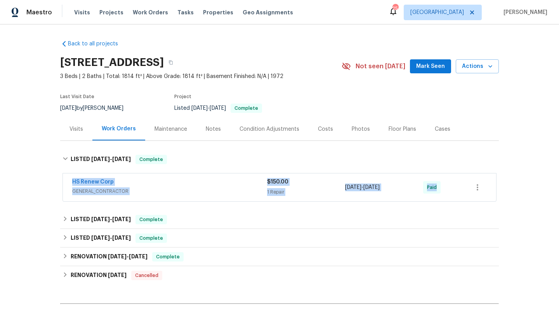
click at [445, 195] on div "HS Renew Corp GENERAL_CONTRACTOR $150.00 1 Repair [DATE] - [DATE] Paid" at bounding box center [279, 188] width 433 height 28
copy div "HS Renew Corp GENERAL_CONTRACTOR $150.00 1 Repair [DATE] - [DATE] Paid"
click at [194, 191] on span "GENERAL_CONTRACTOR" at bounding box center [169, 192] width 195 height 8
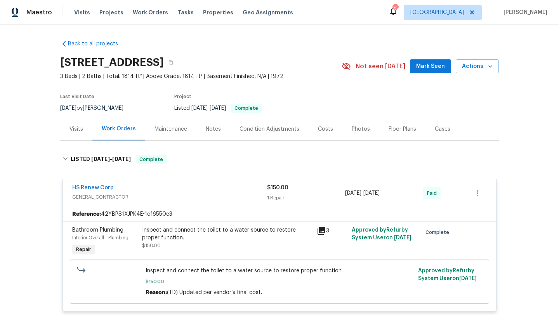
click at [89, 106] on div "[DATE] by [PERSON_NAME]" at bounding box center [96, 108] width 73 height 9
copy div "[DATE] by [PERSON_NAME]"
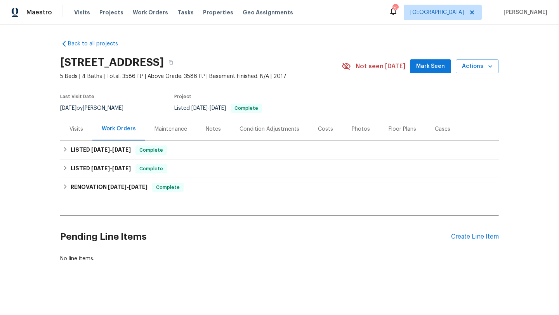
click at [98, 106] on div "7/16/2025 by Paul Springer" at bounding box center [96, 108] width 73 height 9
copy div "7/16/2025 by Paul Springer"
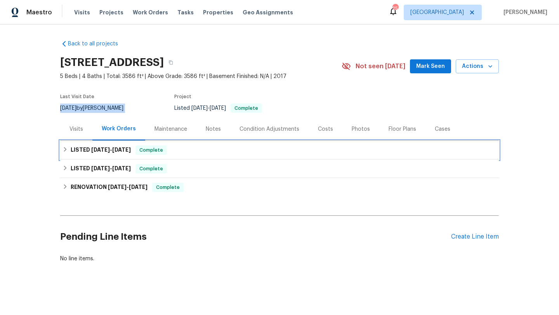
click at [105, 151] on span "5/14/25" at bounding box center [100, 149] width 19 height 5
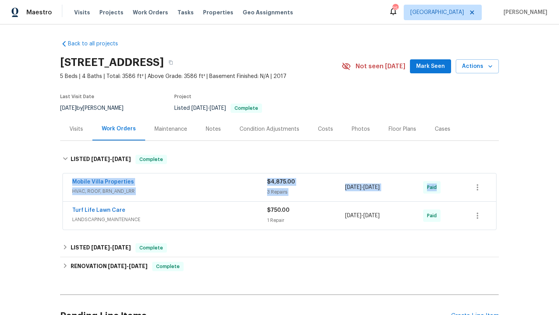
drag, startPoint x: 68, startPoint y: 180, endPoint x: 474, endPoint y: 183, distance: 406.3
click at [474, 183] on div "Mobile Villa Properties HVAC, ROOF, BRN_AND_LRR $4,875.00 3 Repairs 6/6/2025 - …" at bounding box center [279, 188] width 433 height 28
copy div "Mobile Villa Properties HVAC, ROOF, BRN_AND_LRR $4,875.00 3 Repairs 6/6/2025 - …"
click at [231, 190] on span "HVAC, ROOF, BRN_AND_LRR" at bounding box center [169, 192] width 195 height 8
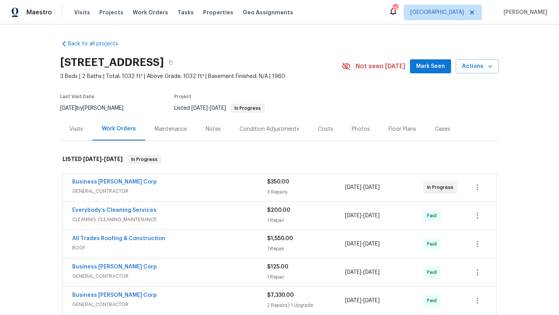
click at [92, 103] on div "Last Visit Date" at bounding box center [96, 98] width 73 height 9
click at [92, 110] on div "7/31/2025 by Naomi Ferreira" at bounding box center [96, 108] width 73 height 9
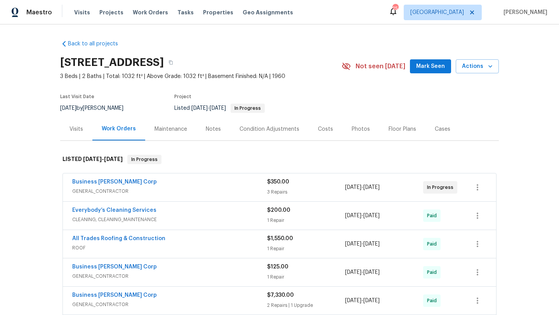
click at [92, 110] on div "7/31/2025 by Naomi Ferreira" at bounding box center [96, 108] width 73 height 9
copy div "7/31/2025 by Naomi Ferreira"
click at [171, 173] on div "Business Morel Corp GENERAL_CONTRACTOR $350.00 3 Repairs 7/30/2025 - 7/31/2025 …" at bounding box center [280, 187] width 434 height 29
click at [167, 183] on div "Business Morel Corp" at bounding box center [169, 182] width 195 height 9
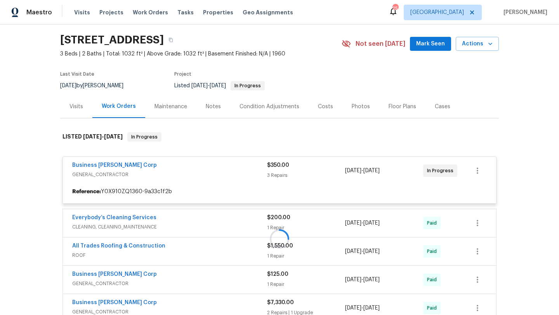
scroll to position [28, 0]
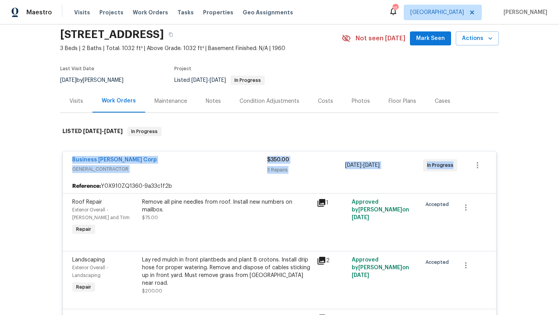
drag, startPoint x: 66, startPoint y: 157, endPoint x: 469, endPoint y: 164, distance: 403.6
click at [470, 165] on div "Business Morel Corp GENERAL_CONTRACTOR $350.00 3 Repairs 7/30/2025 - 7/31/2025 …" at bounding box center [279, 165] width 433 height 28
copy div "Business Morel Corp GENERAL_CONTRACTOR $350.00 3 Repairs 7/30/2025 - 7/31/2025 …"
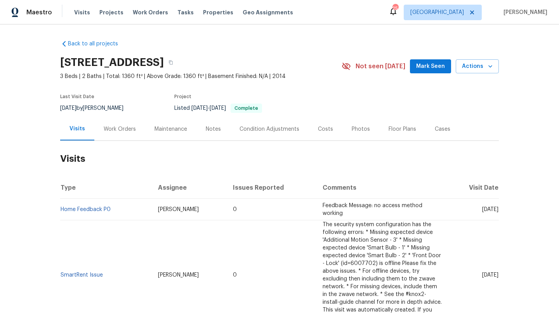
click at [123, 126] on div "Work Orders" at bounding box center [120, 129] width 32 height 8
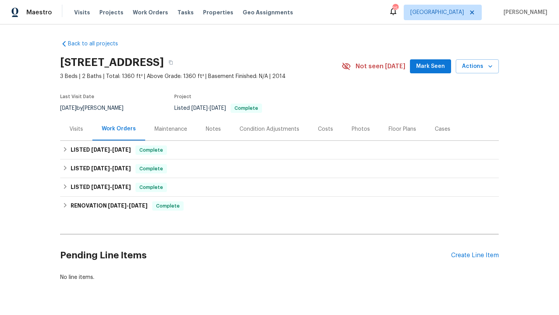
click at [108, 108] on div "[DATE] by [PERSON_NAME]" at bounding box center [96, 108] width 73 height 9
copy div "[DATE] by [PERSON_NAME]"
click at [101, 152] on span "[DATE]" at bounding box center [100, 149] width 19 height 5
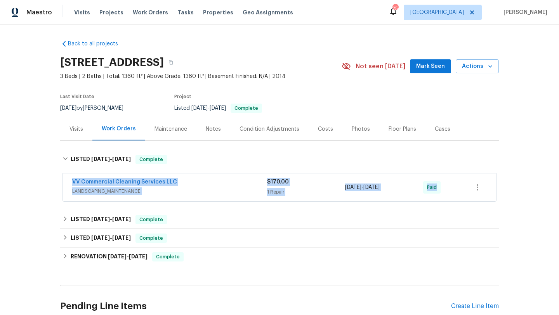
drag, startPoint x: 68, startPoint y: 179, endPoint x: 461, endPoint y: 181, distance: 392.3
click at [461, 181] on div "VV Commercial Cleaning Services LLC LANDSCAPING_MAINTENANCE $170.00 1 Repair [D…" at bounding box center [279, 188] width 433 height 28
copy div "VV Commercial Cleaning Services LLC LANDSCAPING_MAINTENANCE $170.00 1 Repair [D…"
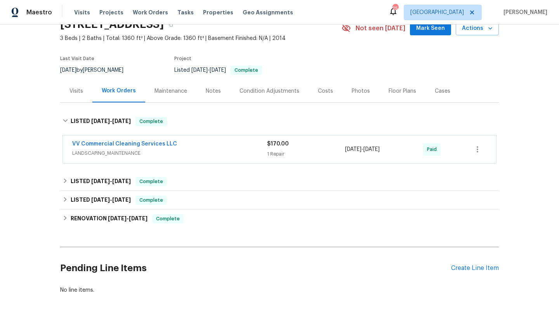
click at [446, 97] on div "Cases" at bounding box center [443, 91] width 34 height 23
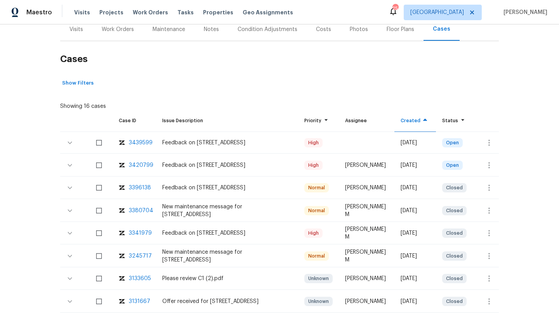
scroll to position [101, 0]
click at [489, 140] on icon "button" at bounding box center [490, 142] width 2 height 6
click at [489, 140] on li "Create a visit" at bounding box center [513, 142] width 80 height 13
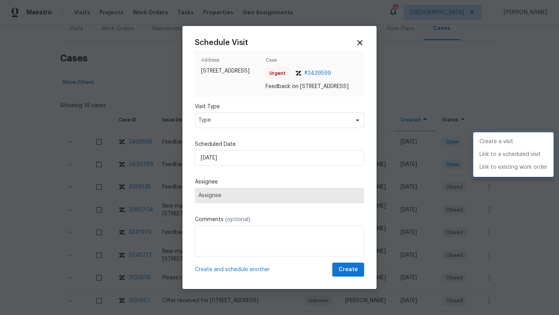
click at [208, 129] on div at bounding box center [279, 157] width 559 height 315
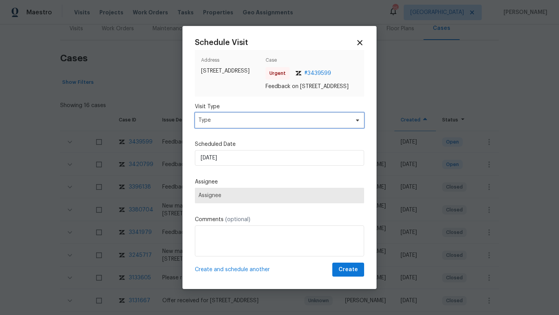
click at [208, 123] on span "Type" at bounding box center [273, 121] width 151 height 8
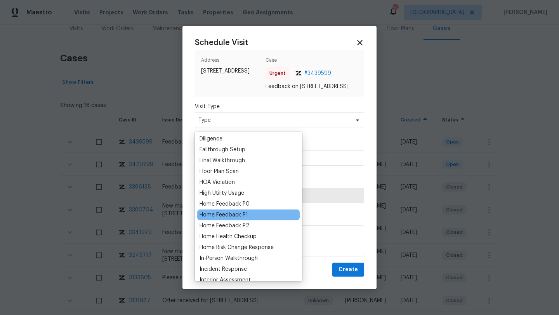
scroll to position [185, 0]
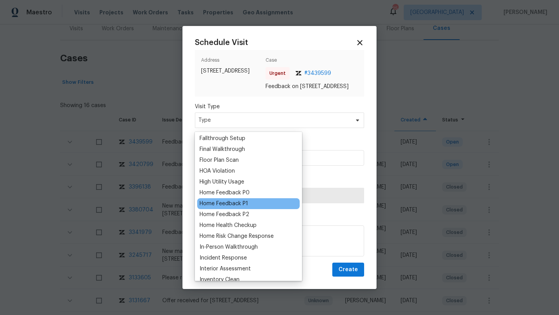
click at [228, 202] on div "Home Feedback P1" at bounding box center [224, 204] width 49 height 8
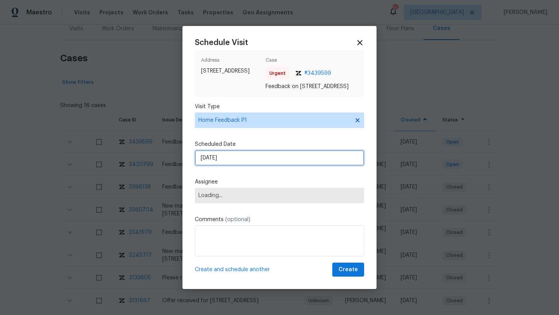
click at [227, 160] on input "[DATE]" at bounding box center [279, 158] width 169 height 16
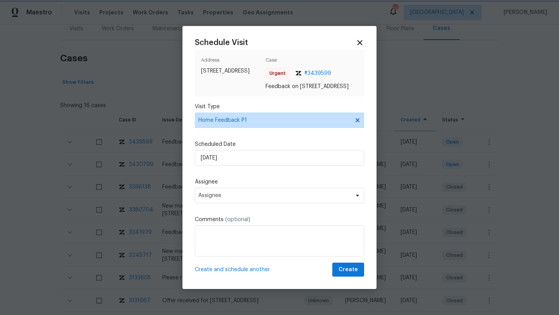
click at [219, 216] on div "Schedule Visit Address [STREET_ADDRESS] Case Urgent # 3439599 Feedback on [STRE…" at bounding box center [279, 157] width 169 height 239
click at [219, 193] on span "Assignee" at bounding box center [279, 196] width 169 height 16
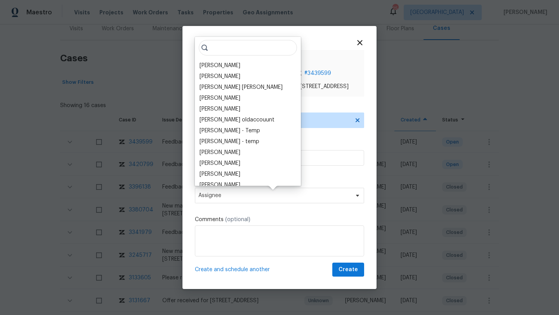
click at [215, 65] on div "[PERSON_NAME]" at bounding box center [220, 66] width 41 height 8
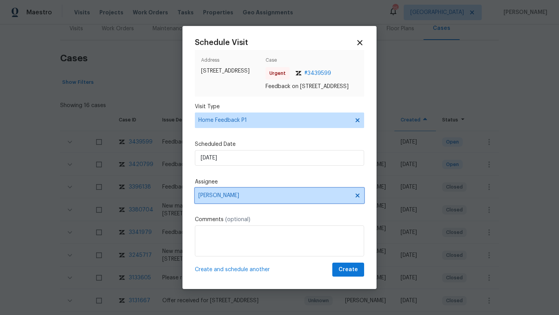
click at [231, 195] on span "[PERSON_NAME]" at bounding box center [279, 196] width 169 height 16
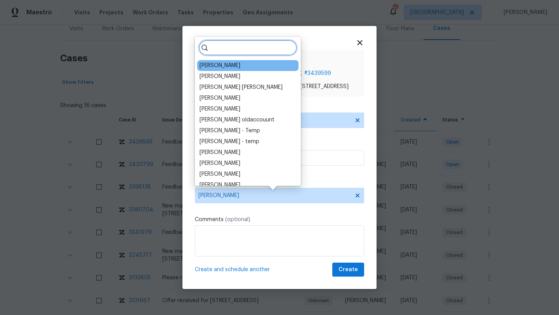
click at [230, 46] on input "search" at bounding box center [248, 48] width 98 height 16
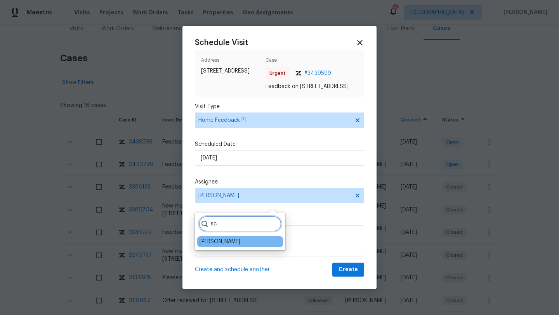
type input "sc"
click at [209, 240] on div "[PERSON_NAME]" at bounding box center [220, 242] width 41 height 8
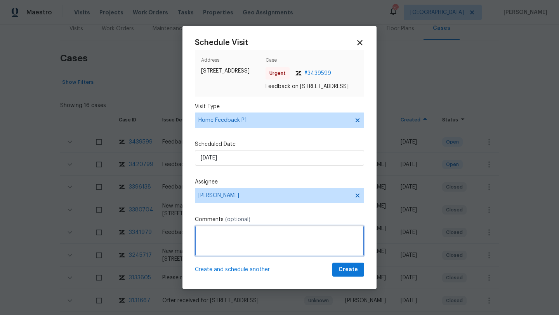
click at [227, 235] on textarea at bounding box center [279, 241] width 169 height 31
paste textarea "agent called in to report access issues, keypad its dead not being able to unlo…"
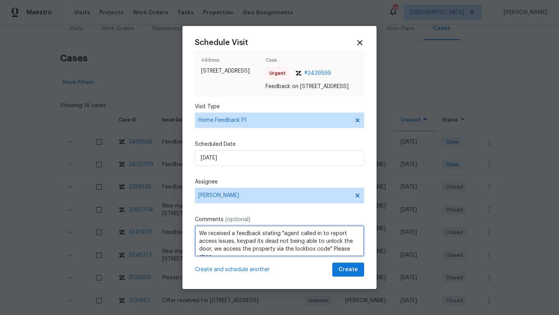
scroll to position [3, 0]
type textarea "We received a feedback stating "agent called in to report access issues, keypad…"
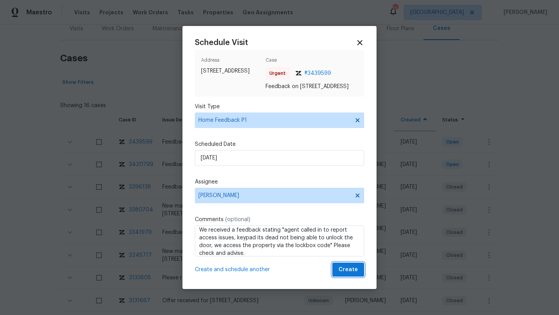
click at [350, 275] on span "Create" at bounding box center [348, 270] width 19 height 10
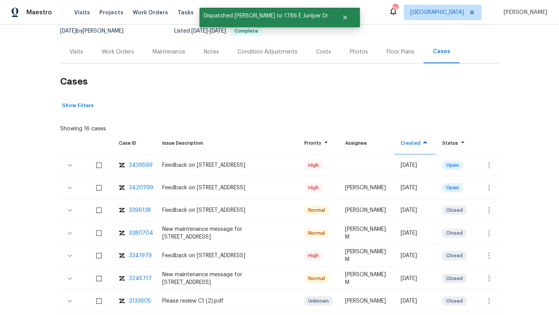
scroll to position [68, 0]
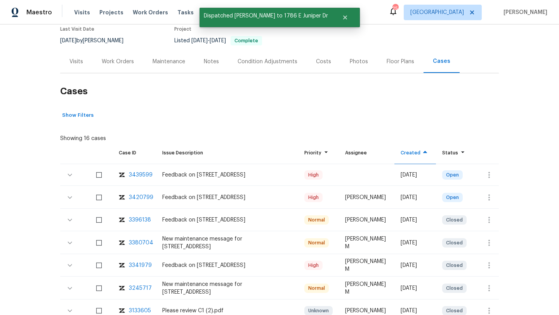
click at [78, 60] on div "Visits" at bounding box center [77, 62] width 14 height 8
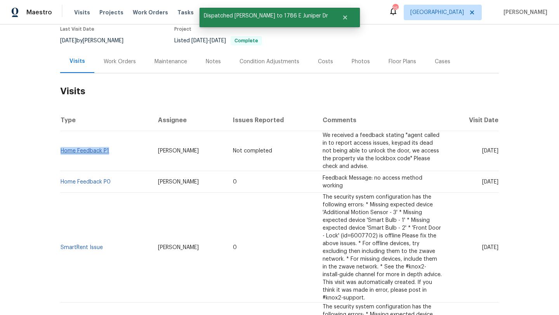
drag, startPoint x: 116, startPoint y: 154, endPoint x: 62, endPoint y: 153, distance: 54.0
click at [61, 153] on td "Home Feedback P1" at bounding box center [106, 151] width 92 height 40
copy link "Home Feedback P1"
